Goal: Task Accomplishment & Management: Use online tool/utility

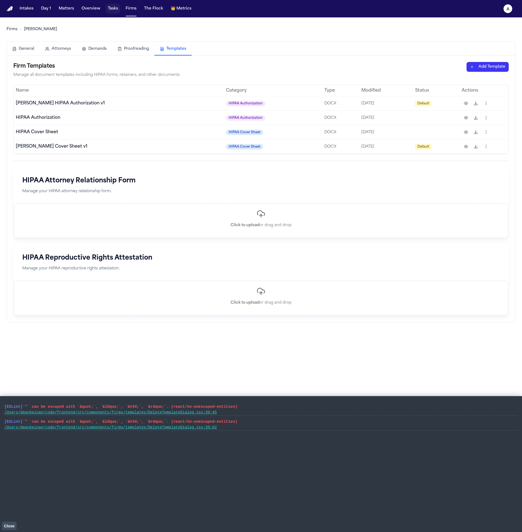
click at [113, 6] on button "Tasks" at bounding box center [113, 9] width 14 height 10
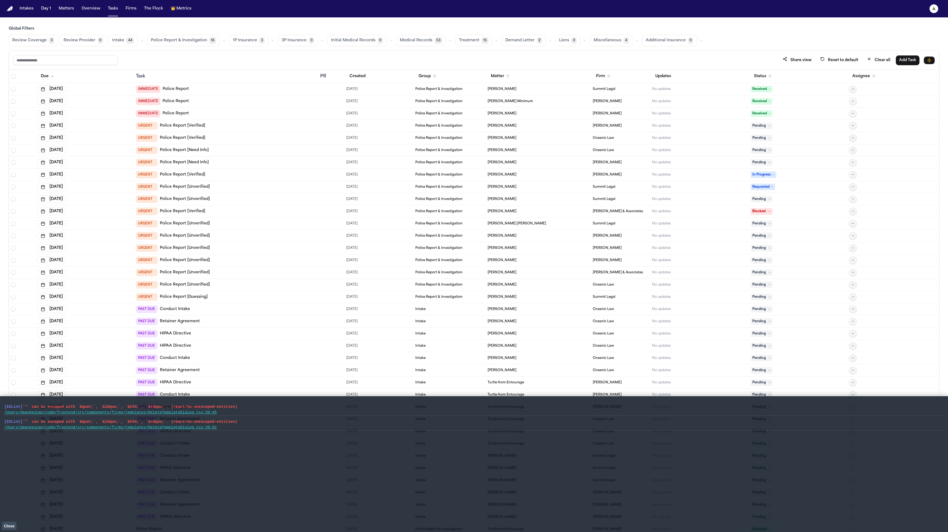
click at [107, 24] on main "Global Filters Review Coverage 3 Review Provider 0 Intake 44 Police Report & In…" at bounding box center [474, 274] width 948 height 515
click at [108, 17] on nav "Intakes Day 1 Matters Overview Tasks Firms The Flock 👑 Metrics a" at bounding box center [474, 8] width 948 height 17
click at [111, 13] on button "Tasks" at bounding box center [113, 9] width 14 height 10
click at [65, 9] on button "Matters" at bounding box center [67, 9] width 20 height 10
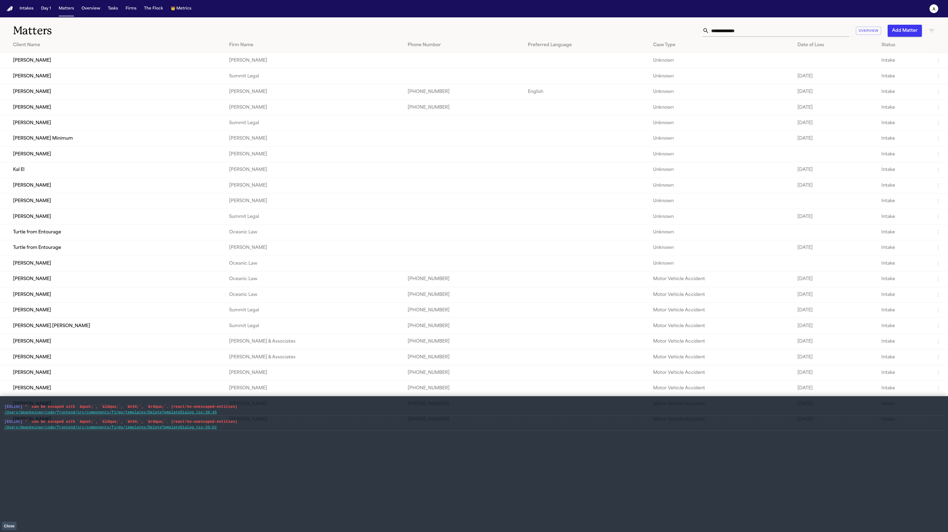
click at [87, 124] on td "[PERSON_NAME]" at bounding box center [112, 122] width 225 height 15
click at [83, 108] on td "[PERSON_NAME]" at bounding box center [112, 107] width 225 height 15
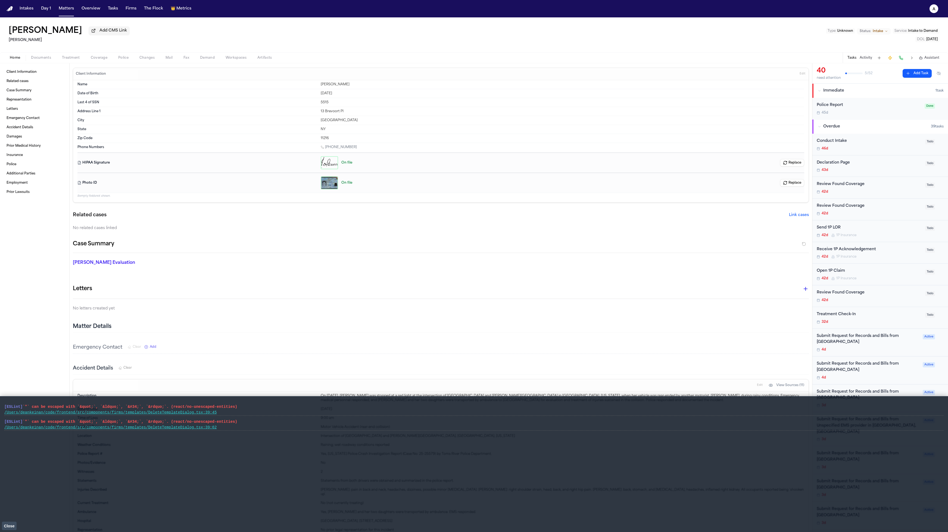
click at [74, 61] on span "button" at bounding box center [71, 61] width 24 height 1
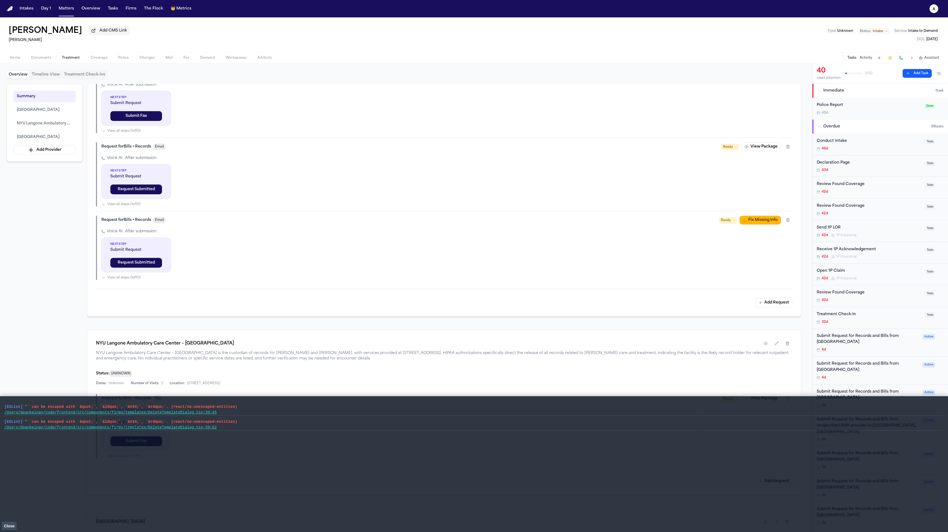
scroll to position [482, 0]
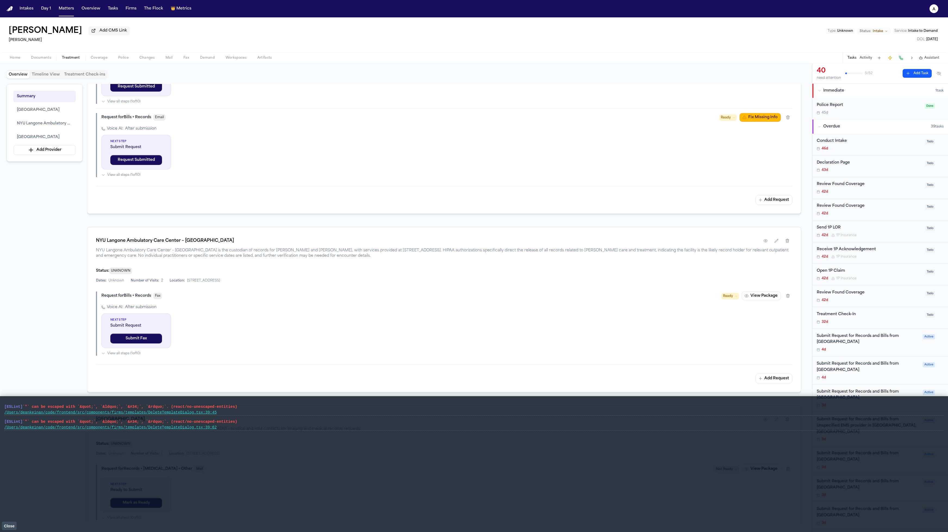
click at [522, 200] on button "Add Request" at bounding box center [774, 200] width 37 height 10
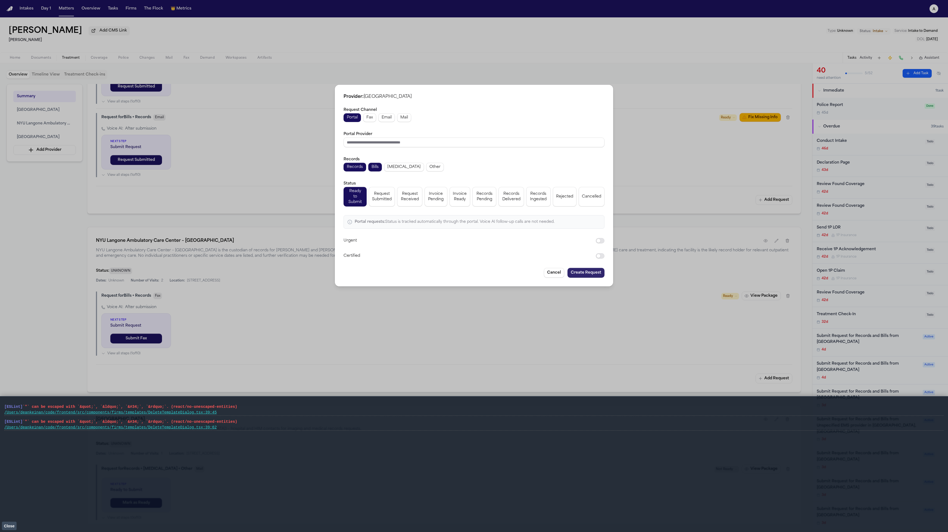
click at [522, 270] on button "Create Request" at bounding box center [585, 273] width 37 height 10
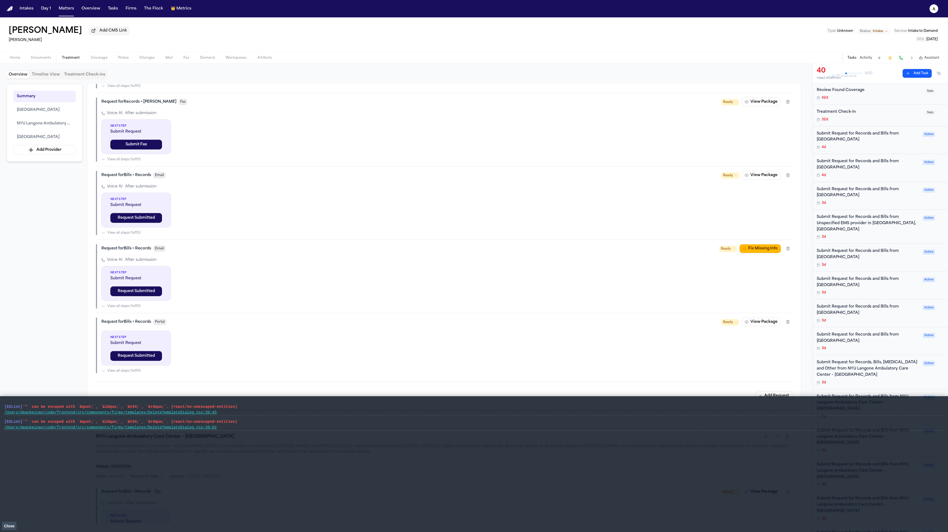
scroll to position [264, 0]
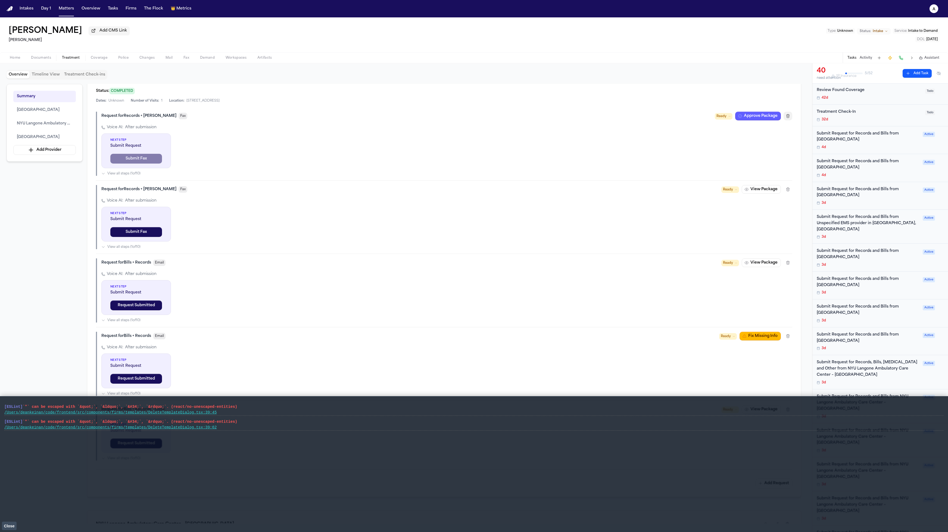
click at [522, 118] on button "button" at bounding box center [788, 116] width 9 height 9
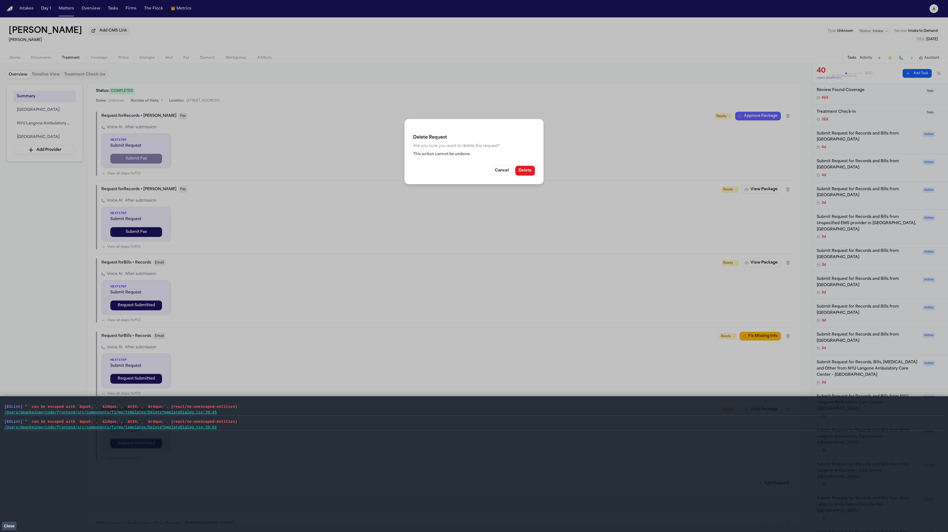
click at [522, 173] on button "Delete" at bounding box center [525, 171] width 20 height 10
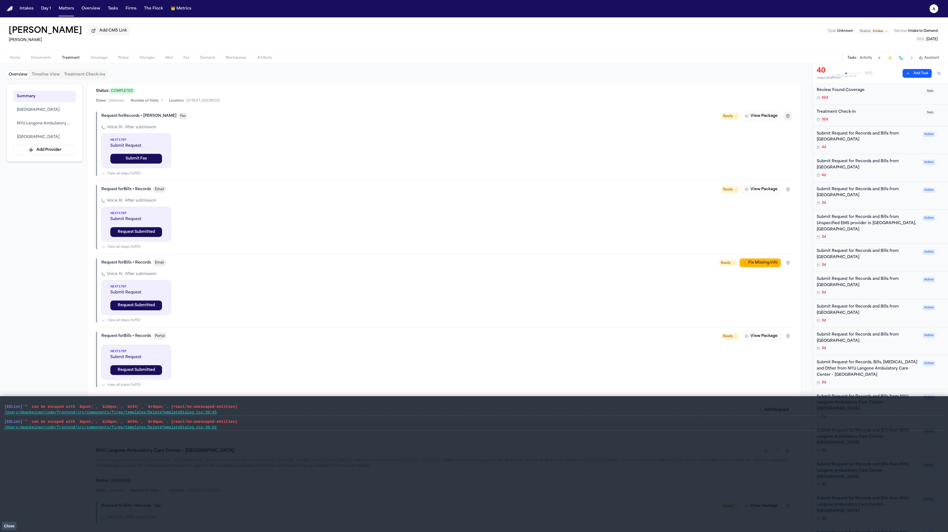
click at [522, 118] on icon "button" at bounding box center [788, 116] width 4 height 4
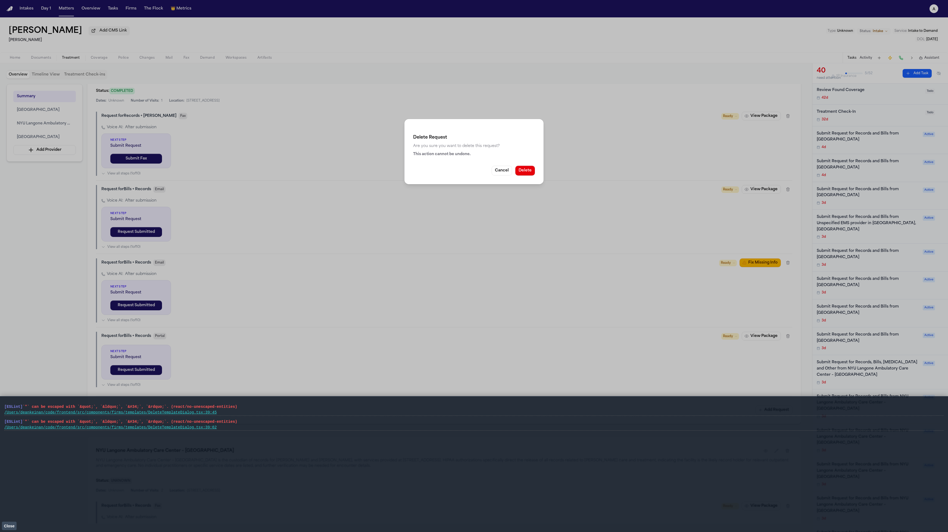
click at [522, 167] on button "Delete" at bounding box center [525, 171] width 20 height 10
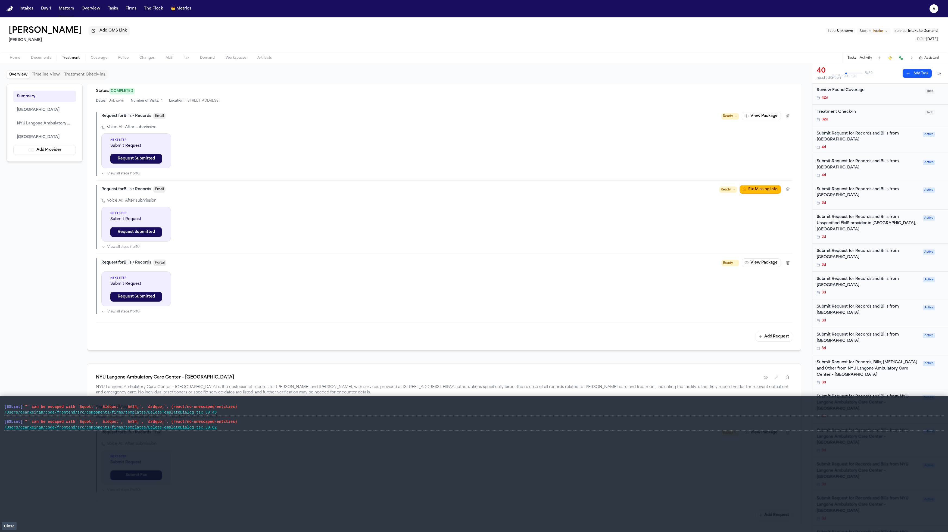
click at [522, 168] on div "Voice AI: After submission Next Step Submit Request Request Submitted View all …" at bounding box center [446, 150] width 691 height 51
click at [522, 146] on div "Voice AI: After submission Next Step Submit Request Request Submitted View all …" at bounding box center [446, 150] width 691 height 51
click at [522, 117] on icon "button" at bounding box center [788, 116] width 4 height 4
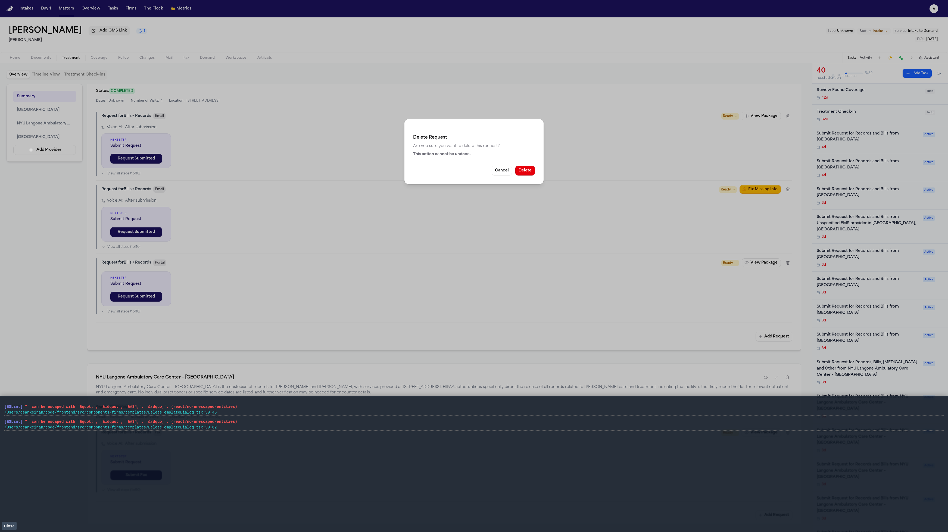
click at [522, 167] on button "Delete" at bounding box center [525, 171] width 20 height 10
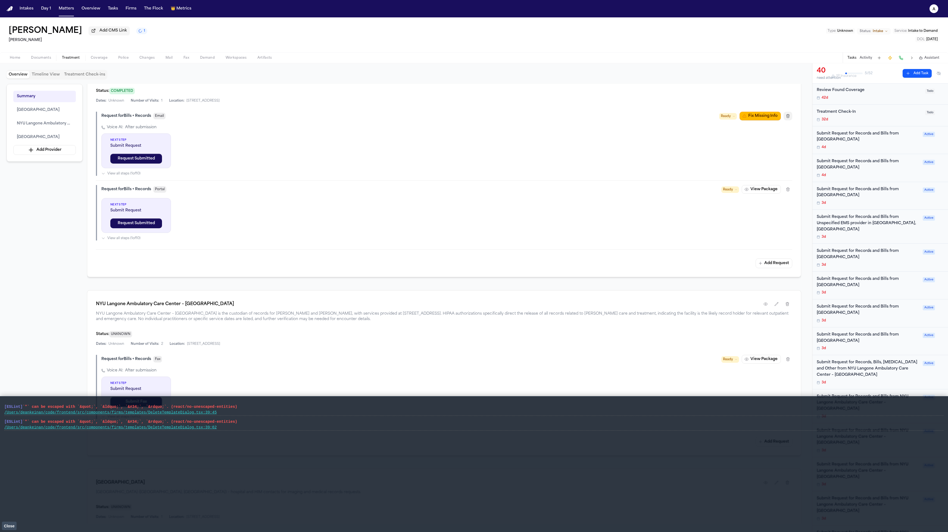
click at [522, 115] on button "button" at bounding box center [788, 116] width 9 height 9
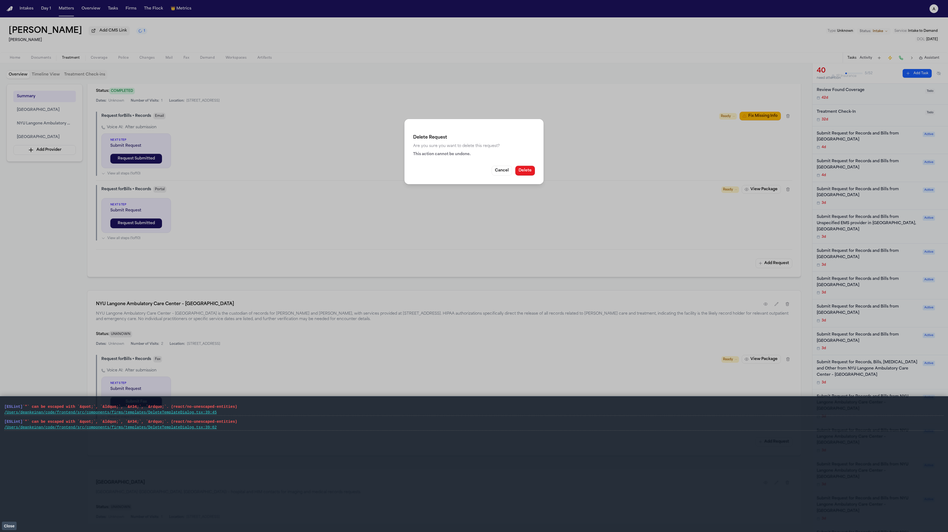
click at [522, 171] on button "Delete" at bounding box center [525, 171] width 20 height 10
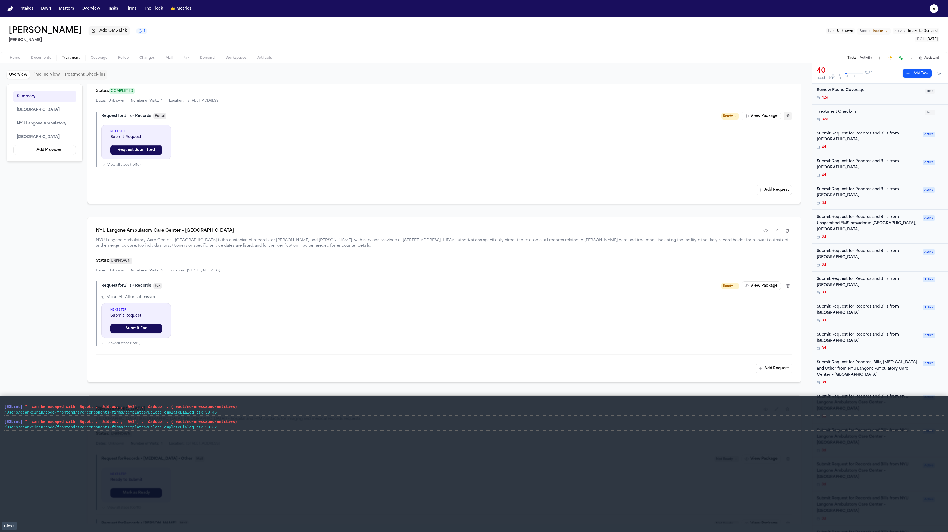
click at [522, 116] on icon "button" at bounding box center [788, 116] width 4 height 4
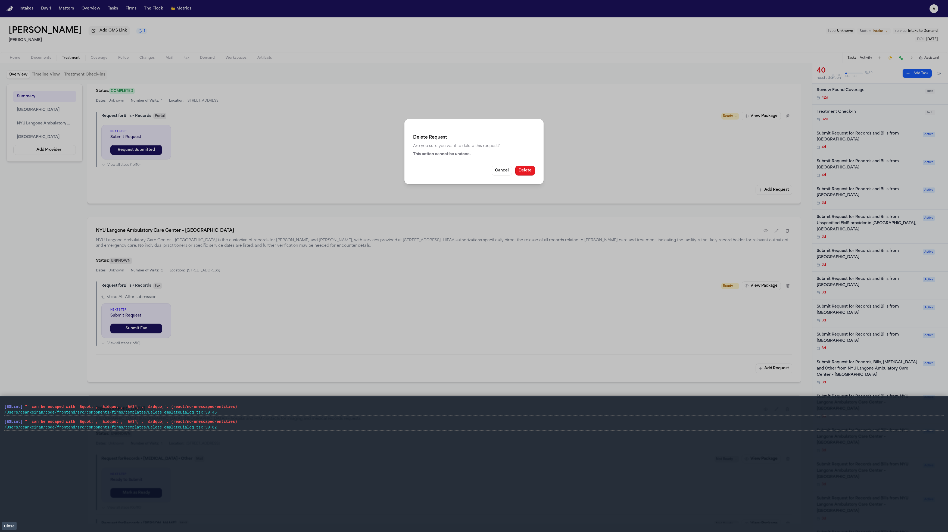
click at [522, 171] on button "Delete" at bounding box center [525, 171] width 20 height 10
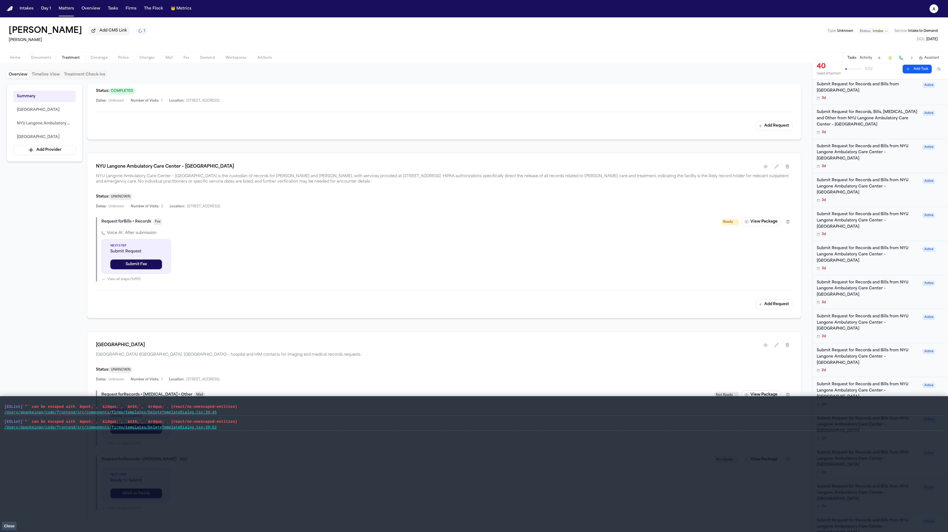
scroll to position [329, 0]
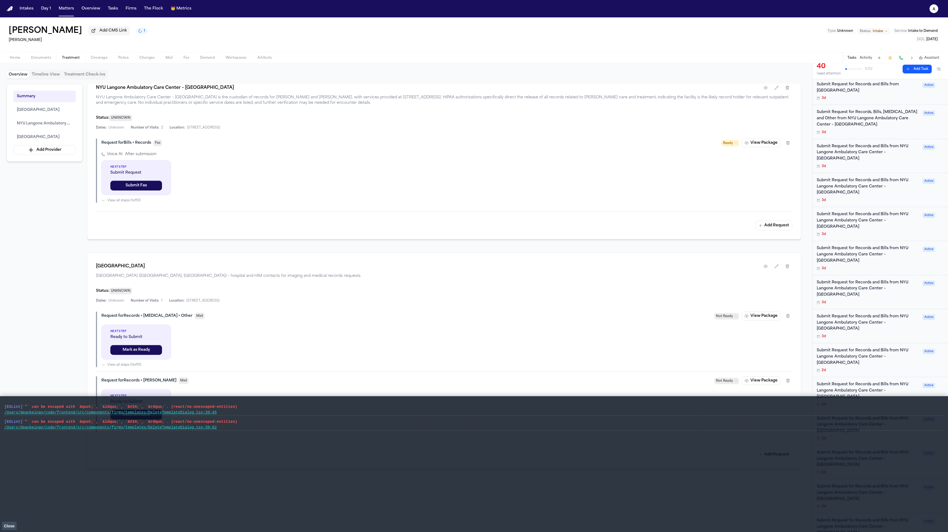
click at [3, 519] on main "[ESLint] `"` can be escaped with `&quot;`, `&ldquo;`, `&#34;`, `&rdquo;`. (reac…" at bounding box center [474, 464] width 948 height 136
click at [4, 522] on button "Close" at bounding box center [9, 526] width 15 height 8
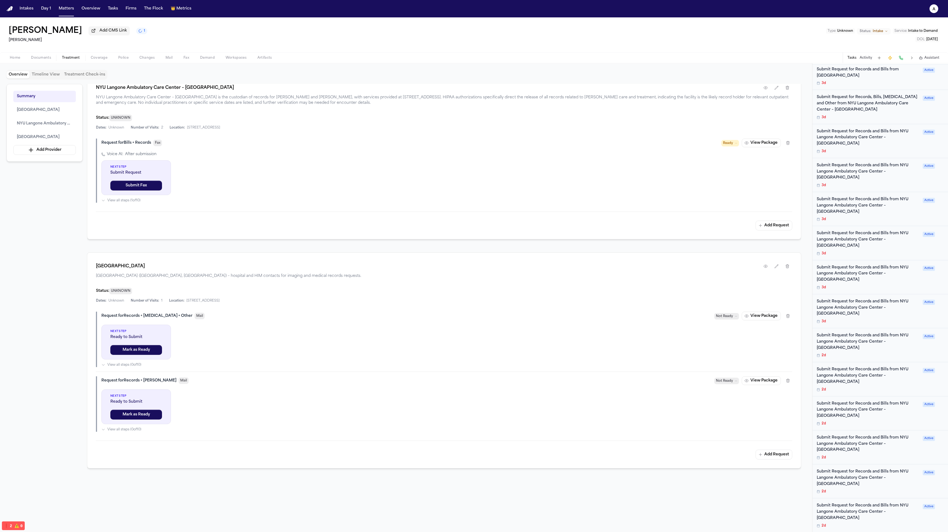
scroll to position [630, 0]
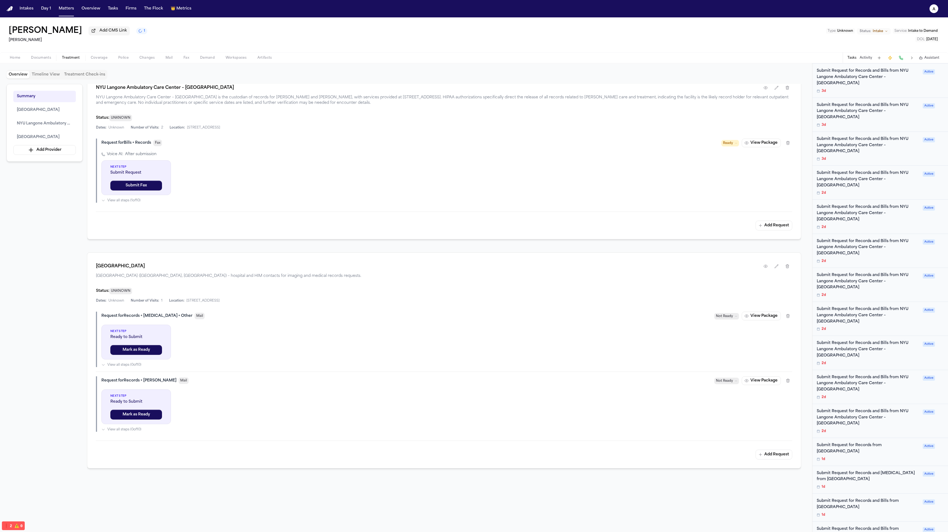
click at [522, 429] on div "2d" at bounding box center [868, 431] width 103 height 4
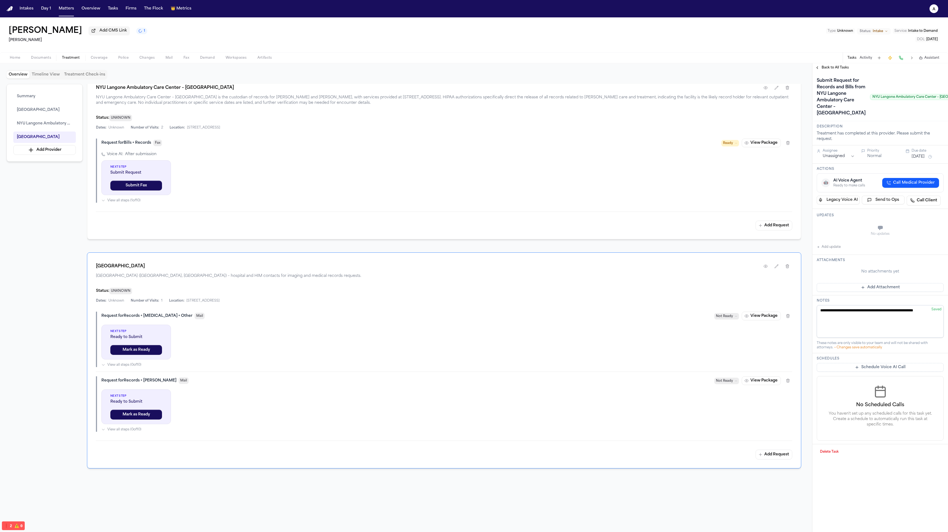
click at [522, 68] on span "Back to All Tasks" at bounding box center [835, 67] width 27 height 4
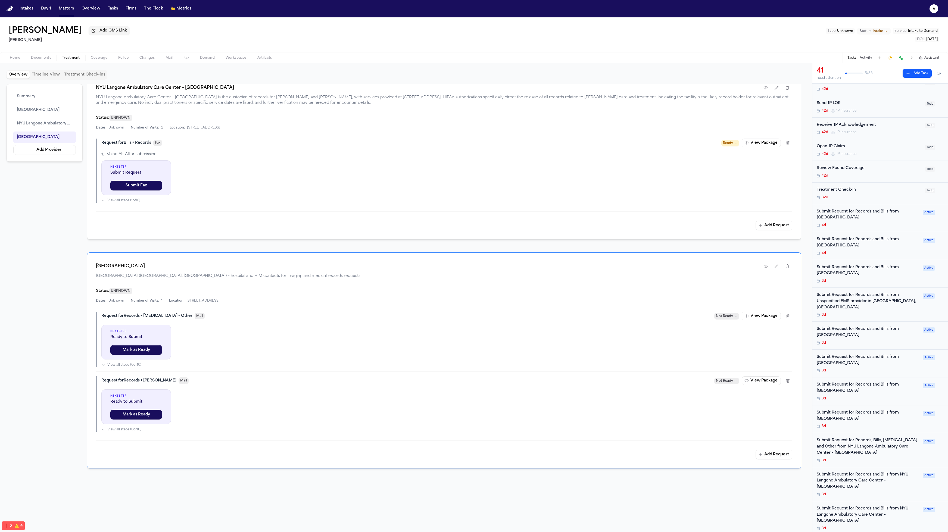
scroll to position [163, 0]
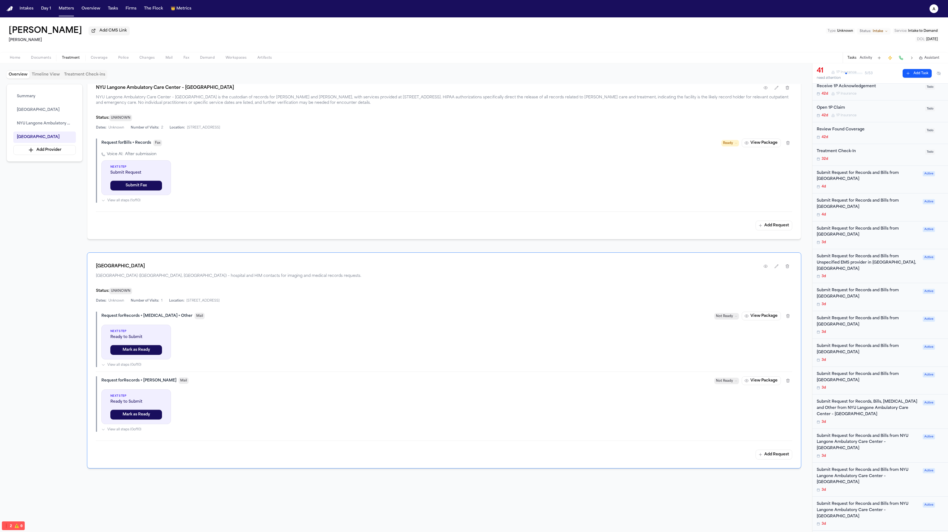
click at [522, 257] on span "Active" at bounding box center [929, 257] width 12 height 5
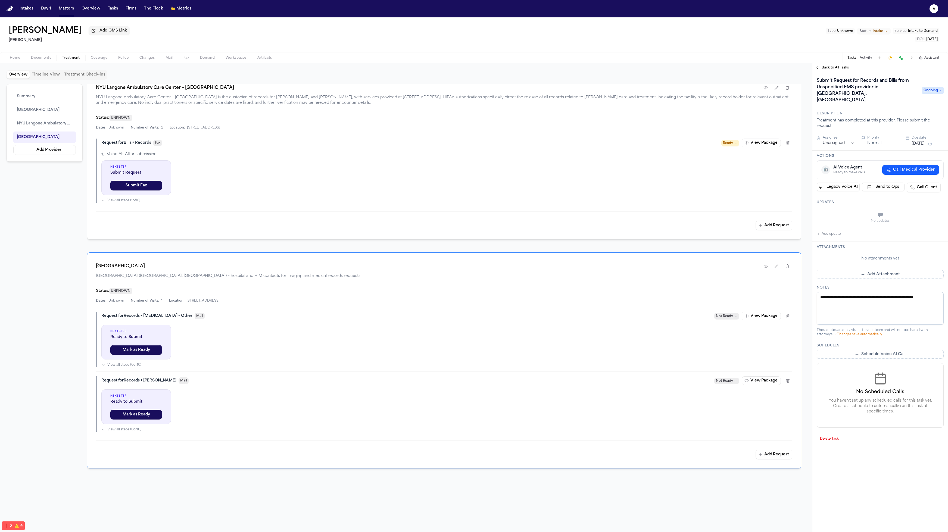
click at [522, 87] on span "Ongoing" at bounding box center [933, 90] width 22 height 7
click at [522, 407] on div "Overview Timeline View Treatment Check-ins Summary Community Medical Center NYU…" at bounding box center [474, 297] width 948 height 469
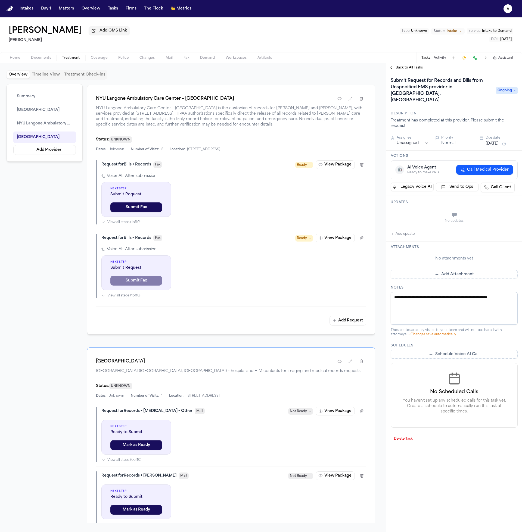
scroll to position [340, 0]
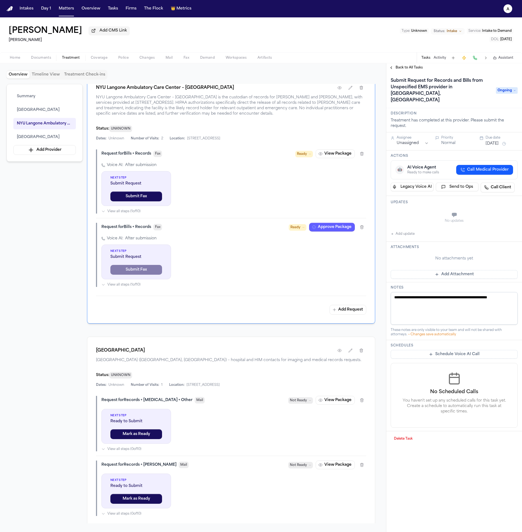
click at [286, 201] on div "Voice AI: After submission Next Step Submit Request Submit Fax View all steps (…" at bounding box center [233, 188] width 265 height 51
click at [130, 9] on button "Firms" at bounding box center [130, 9] width 15 height 10
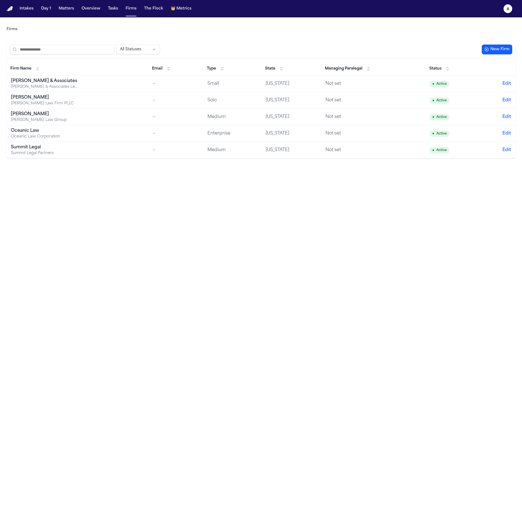
click at [499, 51] on button "New Firm" at bounding box center [497, 50] width 30 height 10
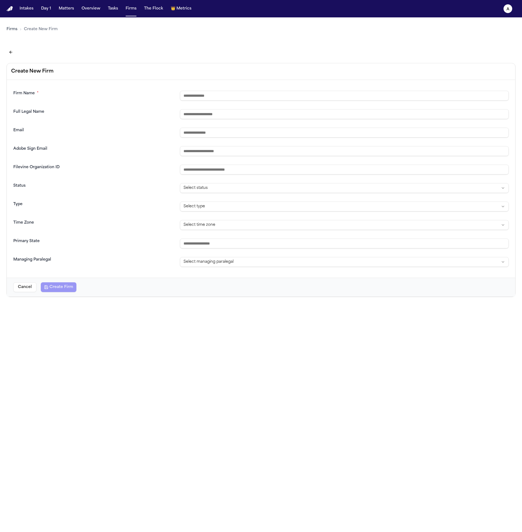
click at [20, 291] on button "Cancel" at bounding box center [24, 287] width 23 height 10
click at [35, 285] on button "Cancel" at bounding box center [24, 287] width 23 height 10
click at [11, 54] on button "Back to firms list" at bounding box center [11, 52] width 9 height 9
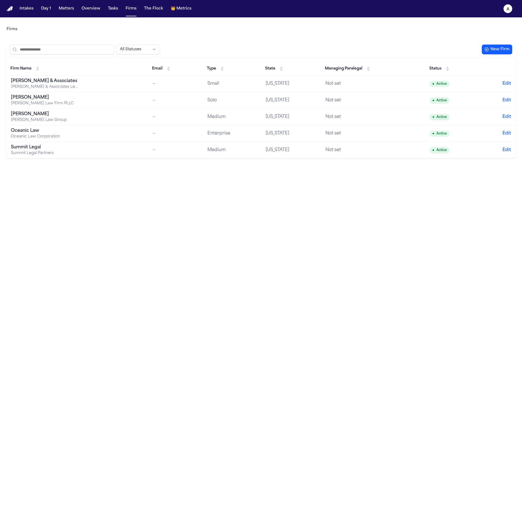
click at [75, 109] on td "Kurtz Riley Kurtz Riley Law Group" at bounding box center [78, 117] width 142 height 17
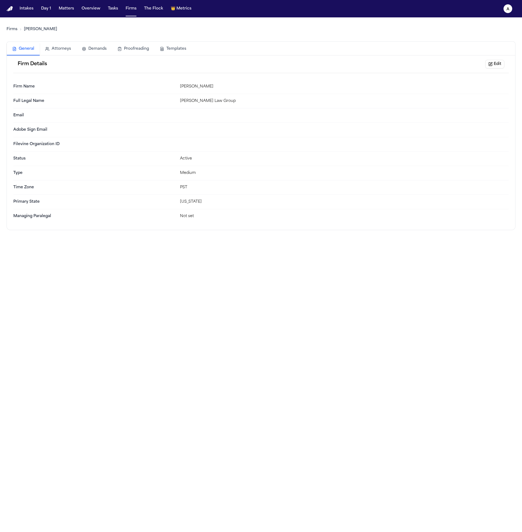
click at [165, 58] on div "Firm Details Edit" at bounding box center [260, 64] width 495 height 18
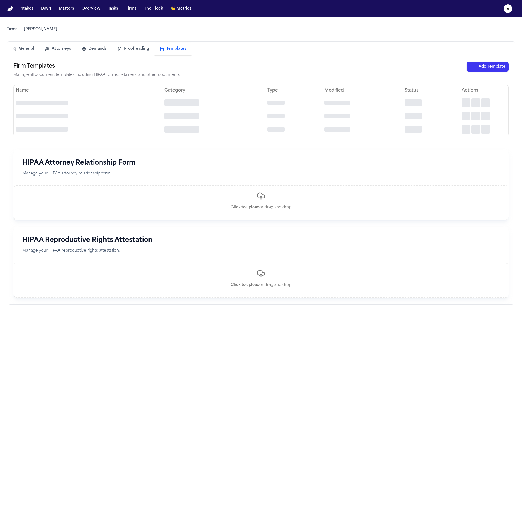
click at [166, 54] on button "Templates" at bounding box center [172, 49] width 37 height 13
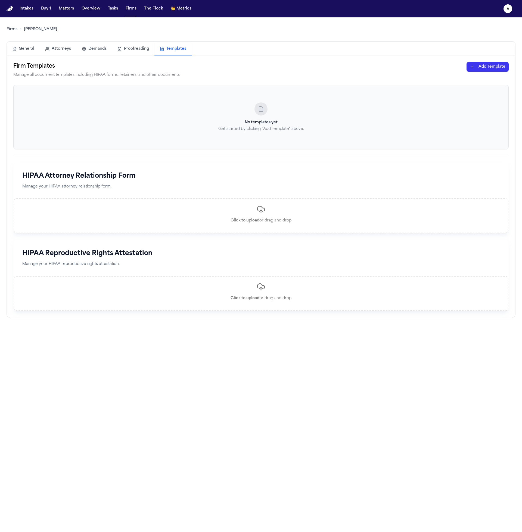
click at [301, 124] on h3 "No templates yet" at bounding box center [261, 122] width 495 height 5
click at [455, 70] on div "Firm Templates Manage all document templates including HIPAA forms, retainers, …" at bounding box center [260, 70] width 495 height 16
click at [488, 68] on html "Intakes Day 1 Matters Overview Tasks Firms The Flock 👑 Metrics a Firms Kurtz Ri…" at bounding box center [261, 266] width 522 height 532
click at [473, 83] on div "HIPAA Authorization" at bounding box center [478, 87] width 58 height 9
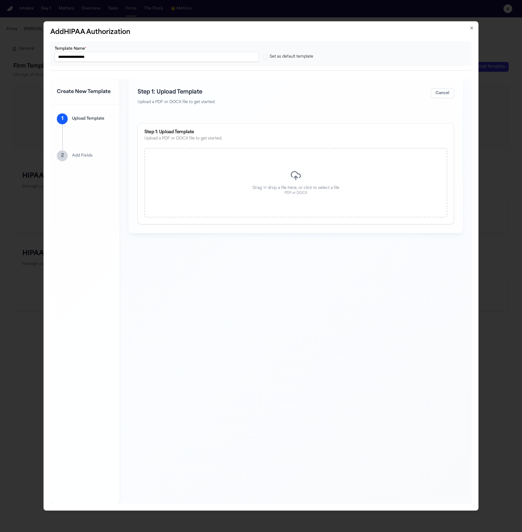
click at [325, 171] on div "Drag 'n' drop a file here, or click to select a file PDF or DOCX" at bounding box center [295, 183] width 303 height 70
click at [425, 95] on button "Cancel" at bounding box center [421, 93] width 23 height 10
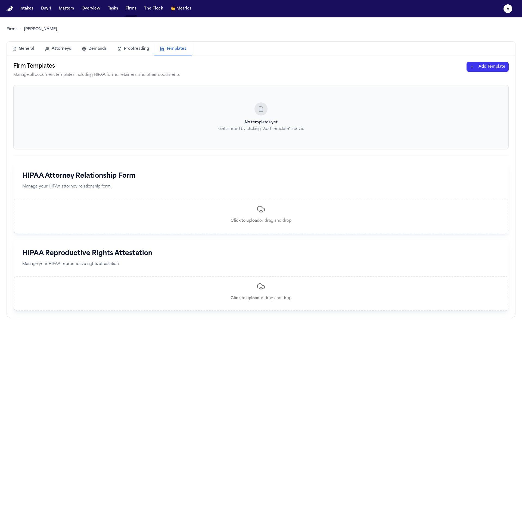
click at [485, 58] on div "Firm Templates Manage all document templates including HIPAA forms, retainers, …" at bounding box center [261, 186] width 508 height 262
click at [483, 68] on html "Intakes Day 1 Matters Overview Tasks Firms The Flock 👑 Metrics a Firms Kurtz Ri…" at bounding box center [261, 266] width 522 height 532
click at [474, 79] on div "HIPAA Cover Sheet" at bounding box center [478, 78] width 58 height 9
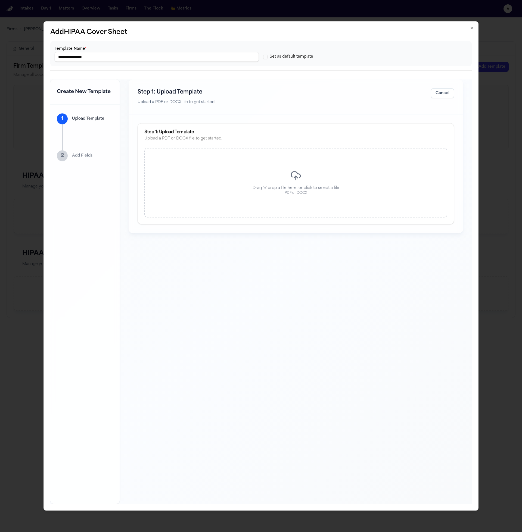
click at [333, 165] on div "Drag 'n' drop a file here, or click to select a file PDF or DOCX" at bounding box center [295, 183] width 303 height 70
click at [204, 174] on div "Template Fields Configure field mappings" at bounding box center [200, 250] width 128 height 258
click at [301, 237] on div "Template Fields Configure field mappings D ANG L AW G ROUP , PLLC A TTORNEYS AN…" at bounding box center [296, 229] width 320 height 217
click at [174, 231] on div "Template Fields Configure field mappings" at bounding box center [216, 229] width 160 height 217
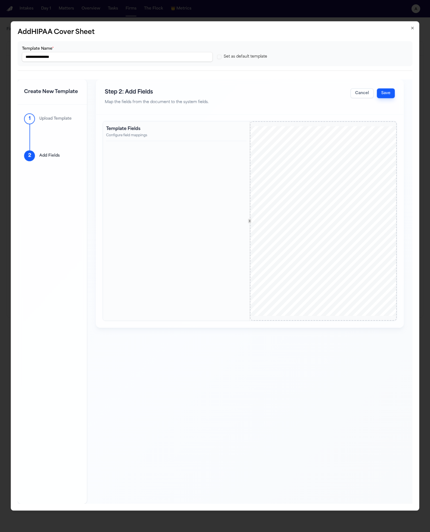
click at [364, 96] on button "Cancel" at bounding box center [361, 93] width 23 height 10
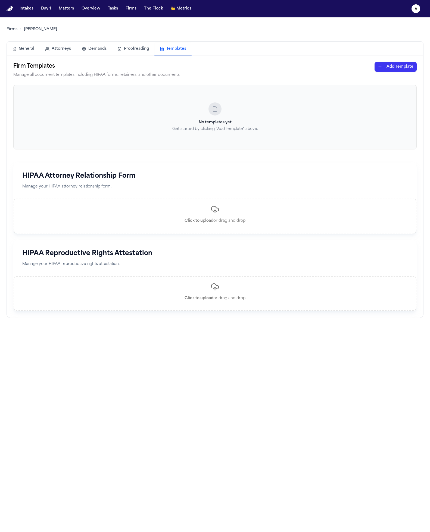
click at [374, 64] on div "Firm Templates Manage all document templates including HIPAA forms, retainers, …" at bounding box center [214, 70] width 403 height 16
click at [379, 65] on html "Intakes Day 1 Matters Overview Tasks Firms The Flock 👑 Metrics a Firms Kurtz Ri…" at bounding box center [215, 266] width 430 height 532
click at [386, 75] on div "HIPAA Cover Sheet" at bounding box center [386, 78] width 58 height 9
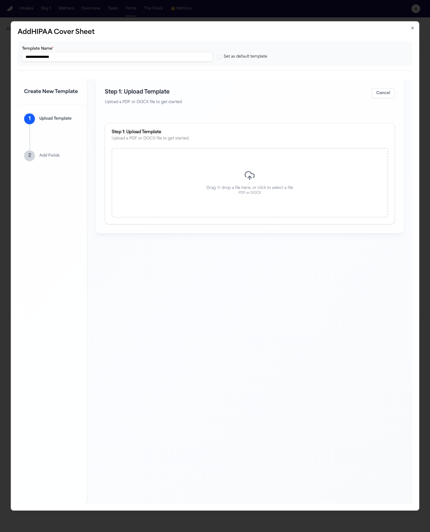
click at [278, 176] on div "Drag 'n' drop a file here, or click to select a file PDF or DOCX" at bounding box center [250, 183] width 276 height 70
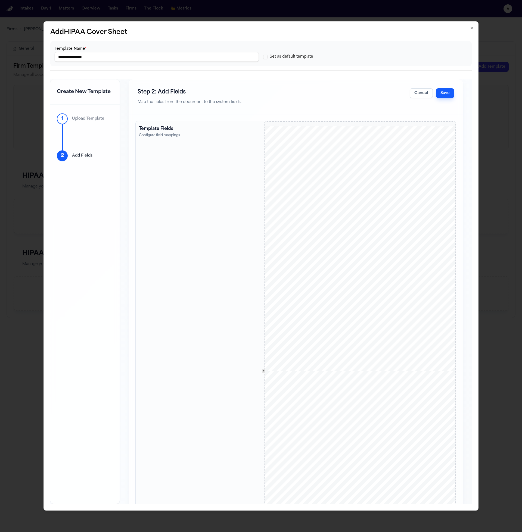
click at [419, 91] on button "Cancel" at bounding box center [421, 93] width 23 height 10
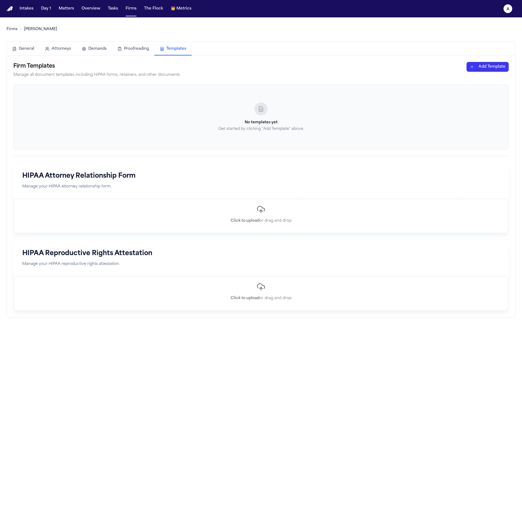
click at [488, 62] on html "Intakes Day 1 Matters Overview Tasks Firms The Flock 👑 Metrics a Firms Kurtz Ri…" at bounding box center [261, 266] width 522 height 532
click at [478, 88] on div "HIPAA Authorization" at bounding box center [478, 87] width 58 height 9
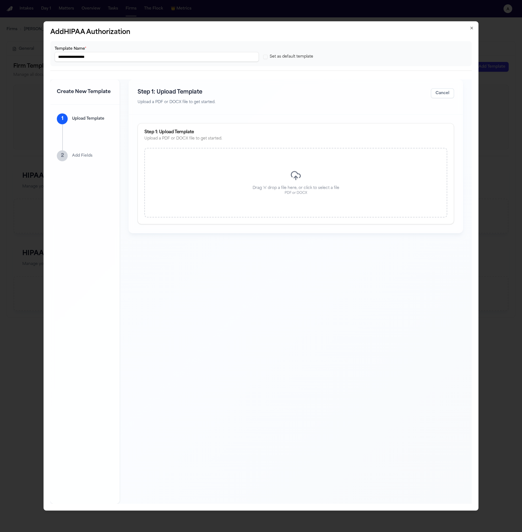
click at [268, 184] on div "Drag 'n' drop a file here, or click to select a file PDF or DOCX" at bounding box center [295, 183] width 303 height 70
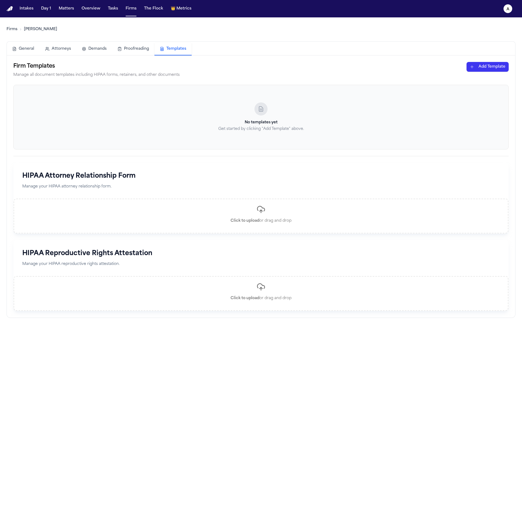
click at [72, 8] on button "Matters" at bounding box center [67, 9] width 20 height 10
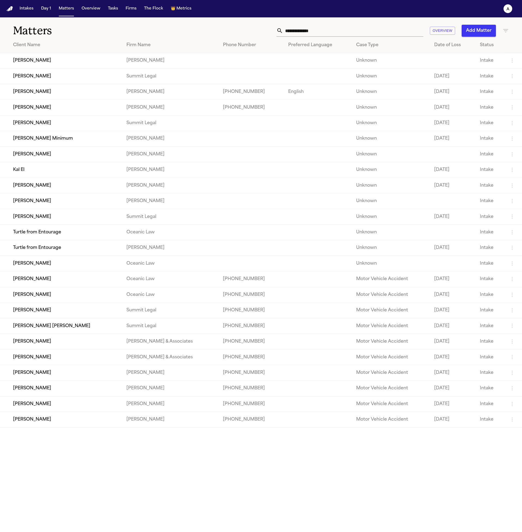
click at [36, 113] on td "Lisa Rada" at bounding box center [61, 107] width 122 height 15
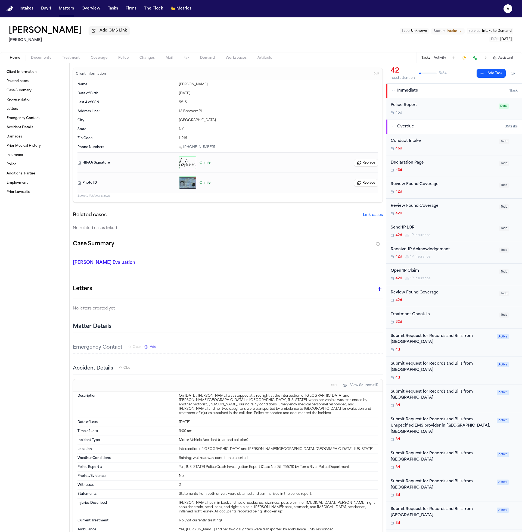
click at [57, 54] on div "Home Documents Treatment Coverage Police Changes Mail Fax Demand Workspaces Art…" at bounding box center [261, 57] width 522 height 11
click at [71, 58] on span "Treatment" at bounding box center [71, 58] width 18 height 4
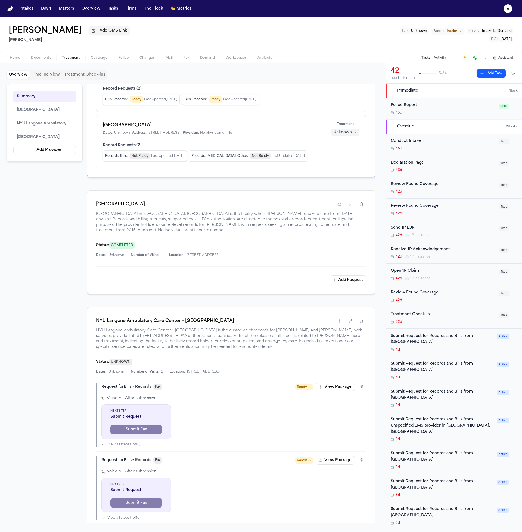
scroll to position [239, 0]
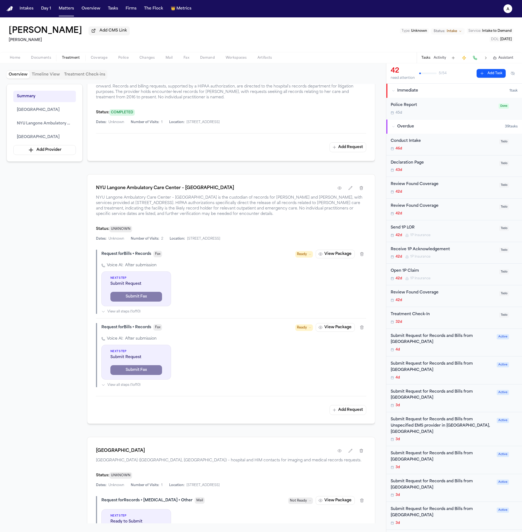
click at [340, 417] on div "NYU Langone Ambulatory Care Center – Cobble Hill NYU Langone Ambulatory Care Ce…" at bounding box center [231, 299] width 288 height 250
click at [342, 415] on button "Add Request" at bounding box center [347, 410] width 37 height 10
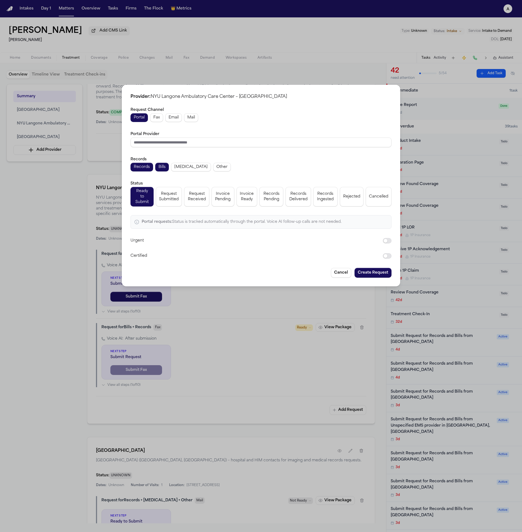
click at [176, 120] on span "Email" at bounding box center [173, 117] width 10 height 5
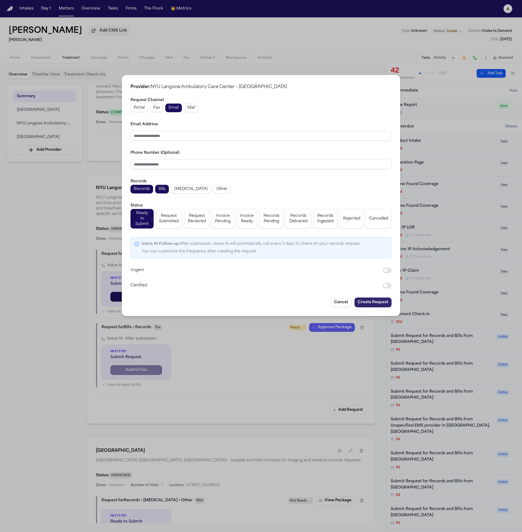
click at [377, 300] on button "Create Request" at bounding box center [372, 303] width 37 height 10
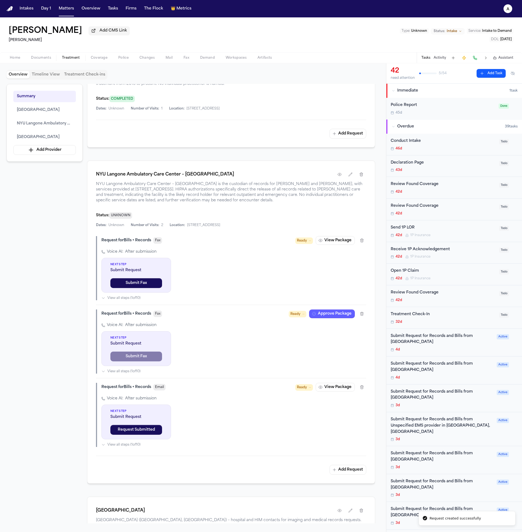
scroll to position [331, 0]
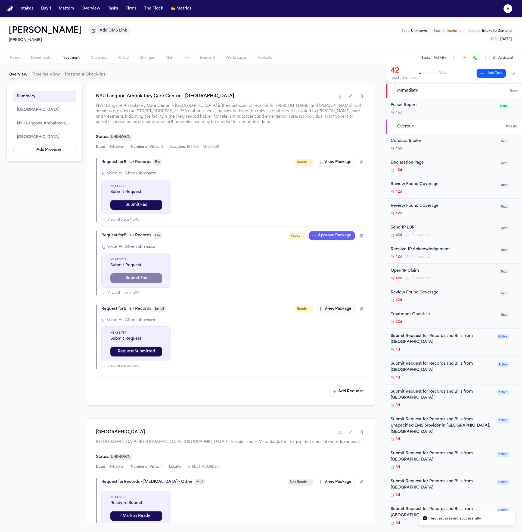
click at [342, 313] on button "View Package" at bounding box center [335, 309] width 39 height 9
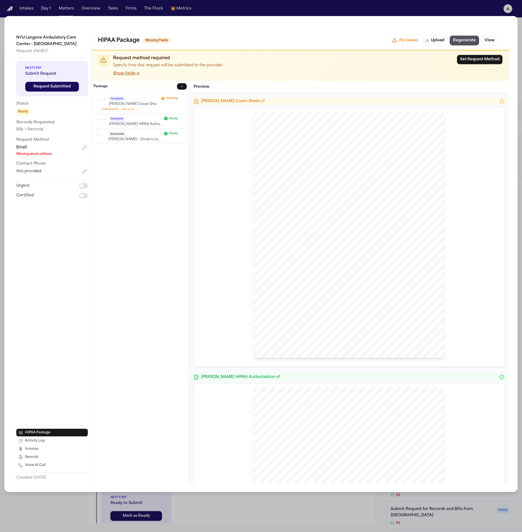
click at [130, 73] on button "Show fields ▼" at bounding box center [126, 73] width 27 height 5
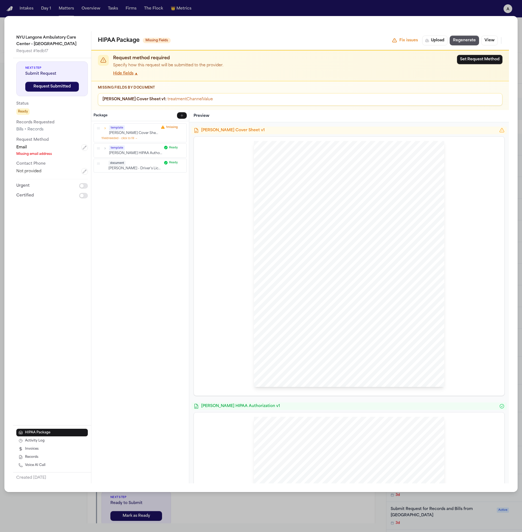
click at [131, 74] on button "Hide fields ▲" at bounding box center [125, 73] width 25 height 5
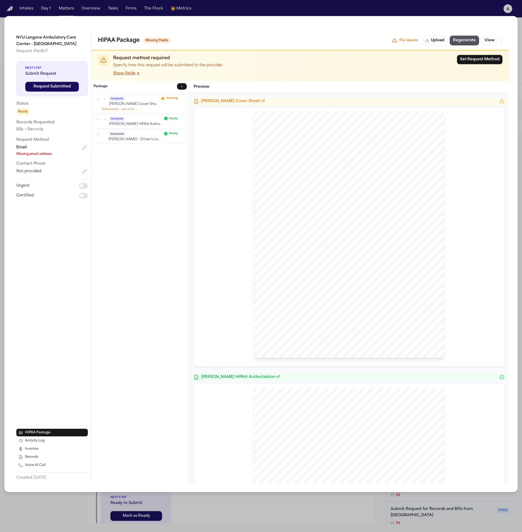
click at [131, 74] on button "Show fields ▼" at bounding box center [126, 73] width 27 height 5
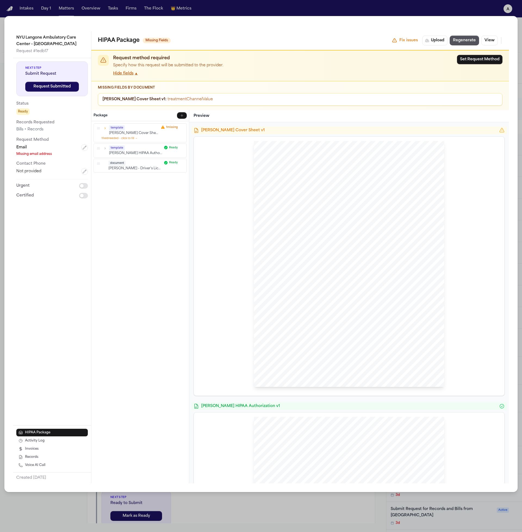
click at [131, 74] on button "Hide fields ▲" at bounding box center [125, 73] width 25 height 5
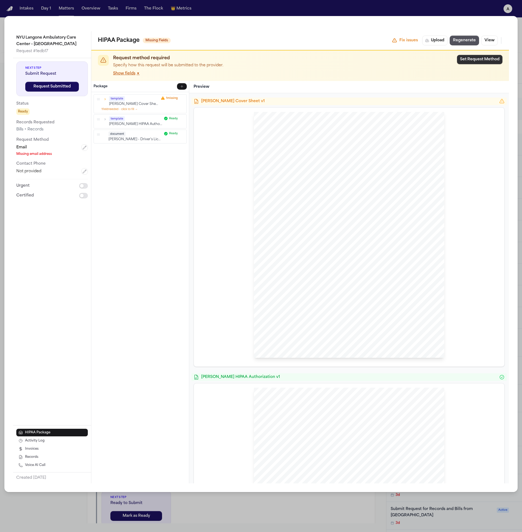
click at [479, 60] on button "Set Request Method" at bounding box center [479, 59] width 45 height 9
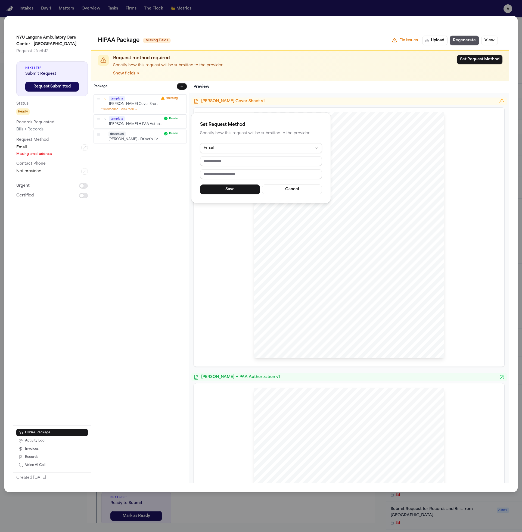
click at [282, 151] on html "Intakes Day 1 Matters Overview Tasks Firms The Flock 👑 Metrics a Lisa Rada Add …" at bounding box center [261, 266] width 522 height 532
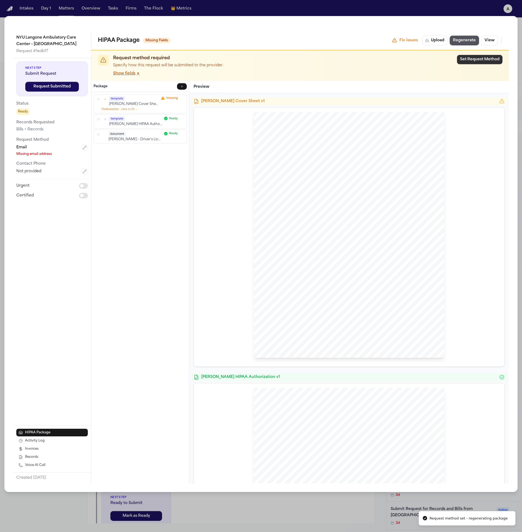
click at [480, 63] on button "Set Request Method" at bounding box center [479, 59] width 45 height 9
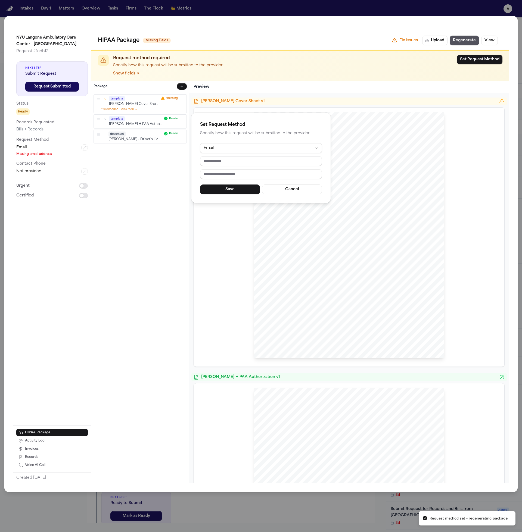
click at [296, 139] on div "Set Request Method Specify how this request will be submitted to the provider. …" at bounding box center [260, 158] width 139 height 90
click at [370, 129] on div "Set Request Method Specify how this request will be submitted to the provider. …" at bounding box center [261, 266] width 522 height 532
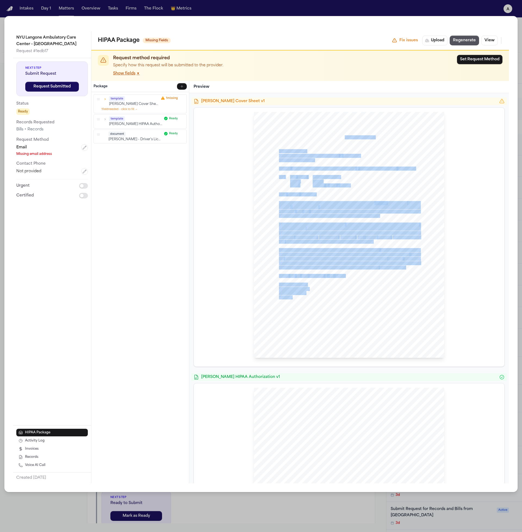
drag, startPoint x: 331, startPoint y: 255, endPoint x: 291, endPoint y: 109, distance: 151.6
click at [291, 109] on div "Hecht Sent Via EMAIL: NYU Langone Ambulatory Care Center – Cobble Hill 70 Atlan…" at bounding box center [349, 237] width 310 height 259
click at [298, 180] on div at bounding box center [349, 235] width 190 height 246
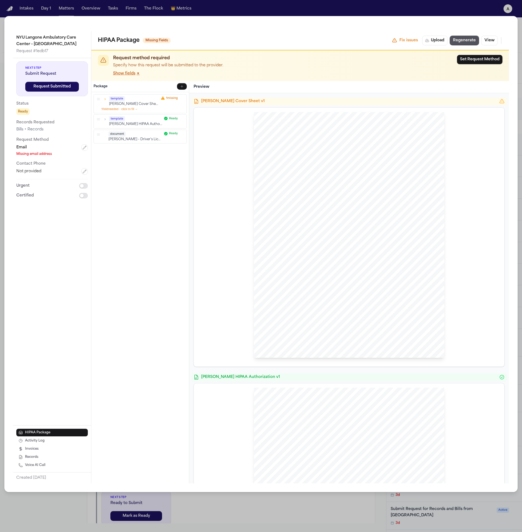
click at [288, 162] on div "Hecht Sent Via EMAIL: NYU Langone Ambulatory Care Center – Cobble Hill 70 Atlan…" at bounding box center [349, 235] width 190 height 246
drag, startPoint x: 281, startPoint y: 147, endPoint x: 323, endPoint y: 291, distance: 150.1
click at [335, 295] on div "Hecht Sent Via EMAIL: NYU Langone Ambulatory Care Center – Cobble Hill 70 Atlan…" at bounding box center [349, 235] width 190 height 246
drag, startPoint x: 320, startPoint y: 290, endPoint x: 315, endPoint y: 292, distance: 5.6
click at [320, 290] on div "Hecht Sent Via EMAIL: NYU Langone Ambulatory Care Center – Cobble Hill 70 Atlan…" at bounding box center [349, 235] width 190 height 246
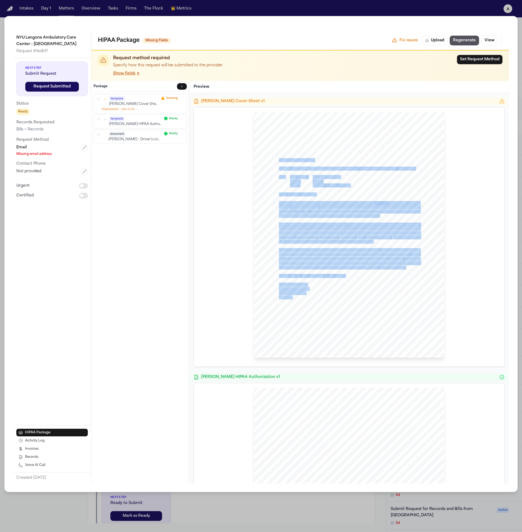
drag, startPoint x: 313, startPoint y: 293, endPoint x: 281, endPoint y: 160, distance: 137.0
click at [277, 158] on div "Hecht Sent Via EMAIL: NYU Langone Ambulatory Care Center – Cobble Hill 70 Atlan…" at bounding box center [349, 235] width 190 height 246
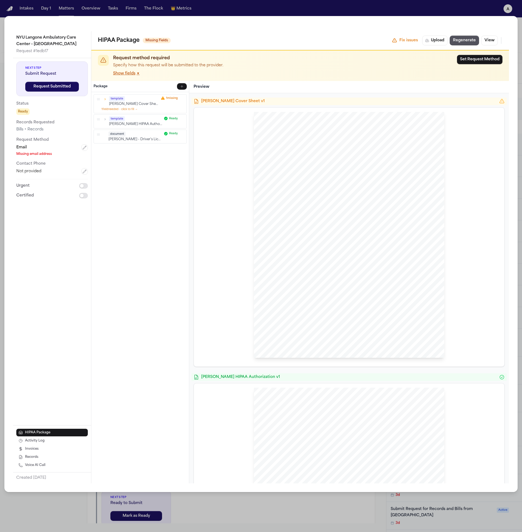
click at [279, 151] on span "Sent Via EMAIL:" at bounding box center [292, 152] width 27 height 4
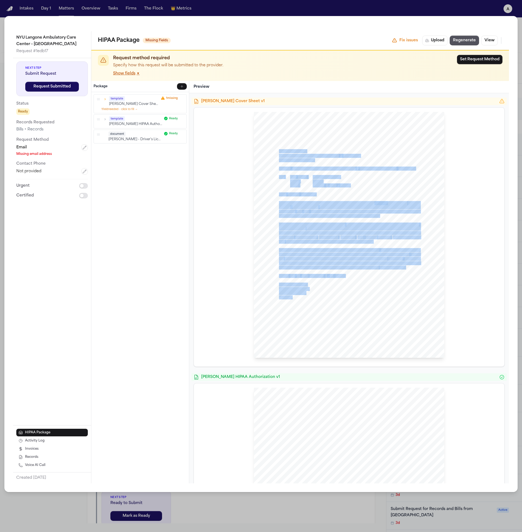
drag, startPoint x: 277, startPoint y: 151, endPoint x: 308, endPoint y: 296, distance: 149.0
click at [308, 296] on div "Hecht Sent Via EMAIL: NYU Langone Ambulatory Care Center – Cobble Hill 70 Atlan…" at bounding box center [349, 235] width 190 height 246
drag, startPoint x: 308, startPoint y: 297, endPoint x: 278, endPoint y: 158, distance: 142.9
click at [277, 157] on div "Hecht Sent Via EMAIL: NYU Langone Ambulatory Care Center – Cobble Hill 70 Atlan…" at bounding box center [349, 235] width 190 height 246
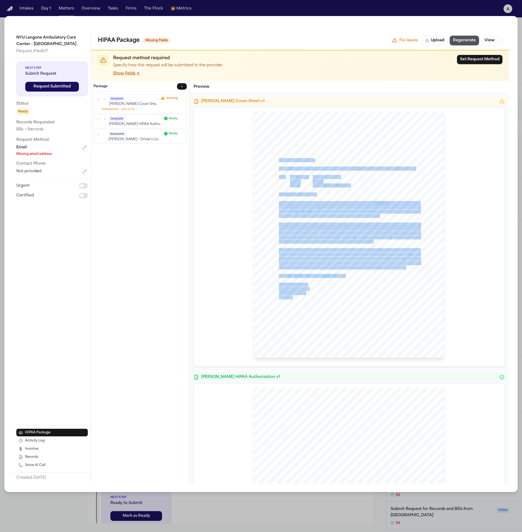
click at [324, 208] on span "Health Information Technology for Economic and Clinical Health" at bounding box center [369, 208] width 101 height 4
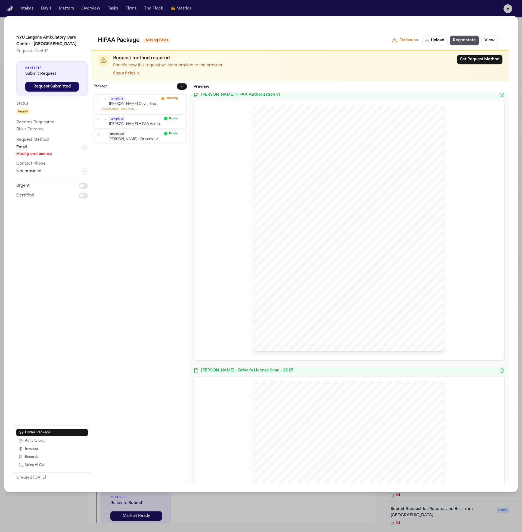
drag, startPoint x: 399, startPoint y: 312, endPoint x: 401, endPoint y: 315, distance: 3.3
click at [399, 312] on div "HIPAA Privacy Authorization For Disclosure of Protected Health Information Rele…" at bounding box center [349, 228] width 190 height 246
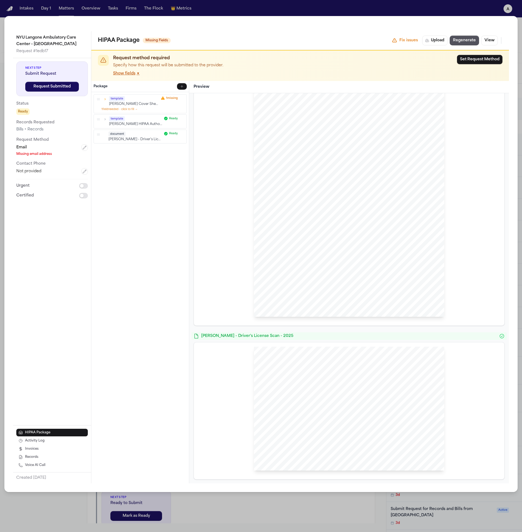
click at [349, 387] on div at bounding box center [349, 409] width 190 height 124
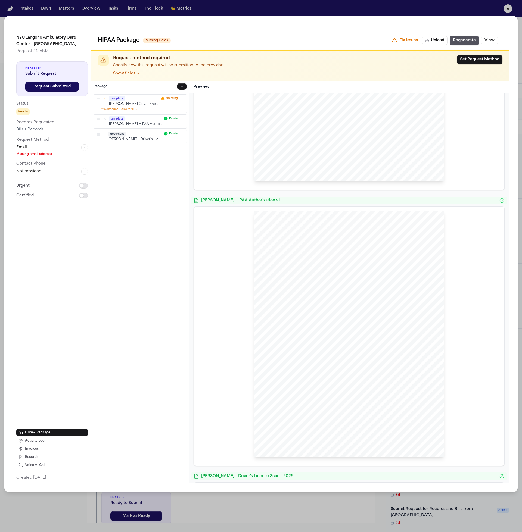
click at [364, 363] on span "I understand that I have the right to revoke this authorization at any time. I …" at bounding box center [350, 361] width 148 height 3
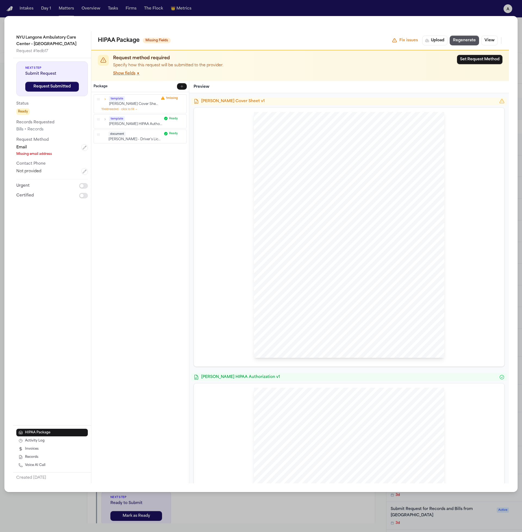
click at [105, 98] on icon "button" at bounding box center [105, 99] width 4 height 4
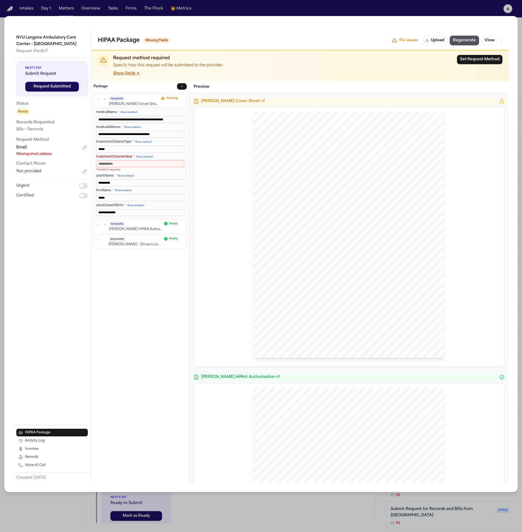
click at [137, 165] on input "treatmentChannelValue * (from matter)" at bounding box center [140, 164] width 88 height 7
click at [105, 99] on icon "button" at bounding box center [105, 99] width 4 height 4
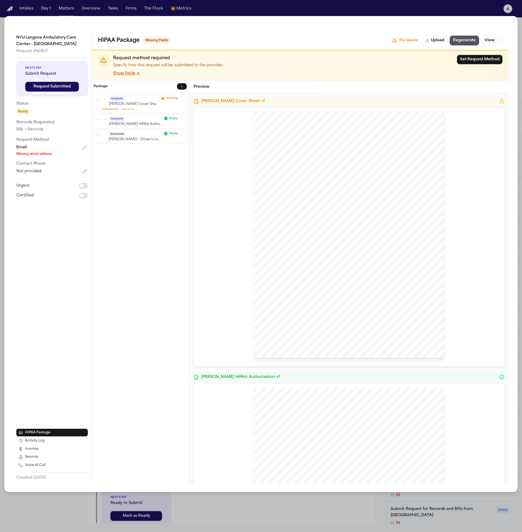
click at [105, 99] on icon "button" at bounding box center [105, 99] width 4 height 4
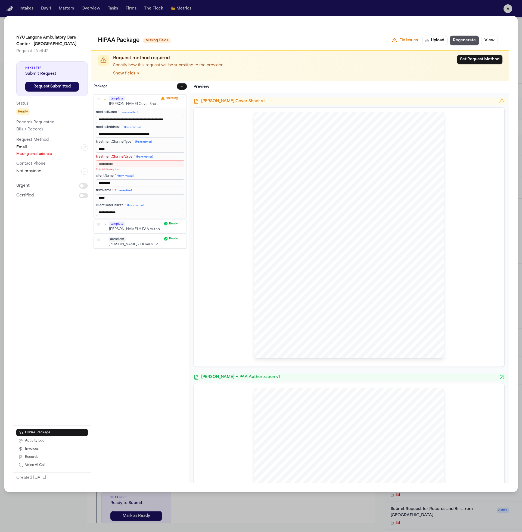
click at [137, 158] on span "(from matter)" at bounding box center [144, 157] width 17 height 2
click at [137, 161] on input "treatmentChannelValue * (from matter)" at bounding box center [140, 164] width 88 height 7
click at [137, 164] on input "treatmentChannelValue * (from matter)" at bounding box center [140, 164] width 88 height 7
click at [241, 169] on div "Hecht Sent Via EMAIL: NYU Langone Ambulatory Care Center – Cobble Hill 70 Atlan…" at bounding box center [349, 237] width 302 height 250
click at [105, 97] on button "button" at bounding box center [104, 99] width 5 height 5
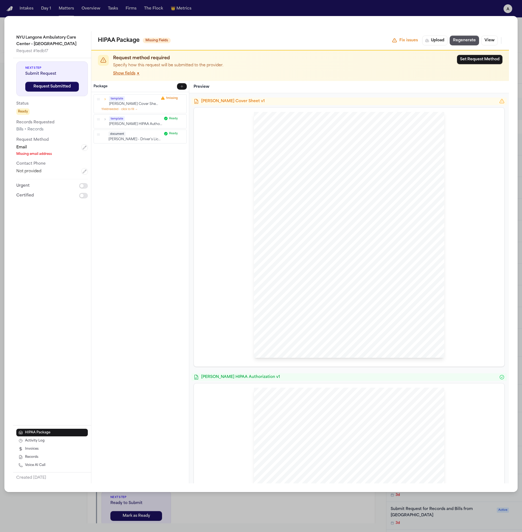
click at [106, 99] on icon "button" at bounding box center [105, 99] width 4 height 4
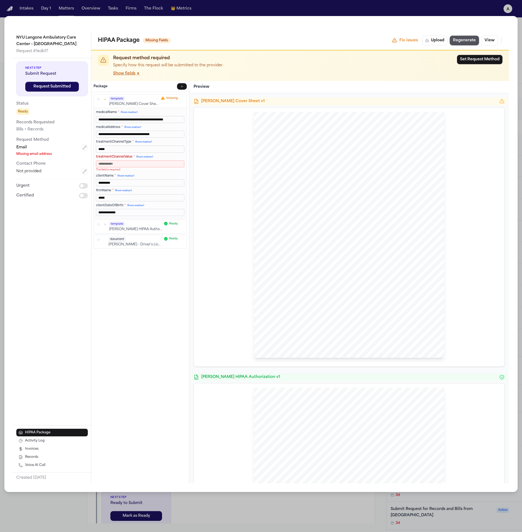
click at [106, 100] on icon "button" at bounding box center [105, 99] width 4 height 4
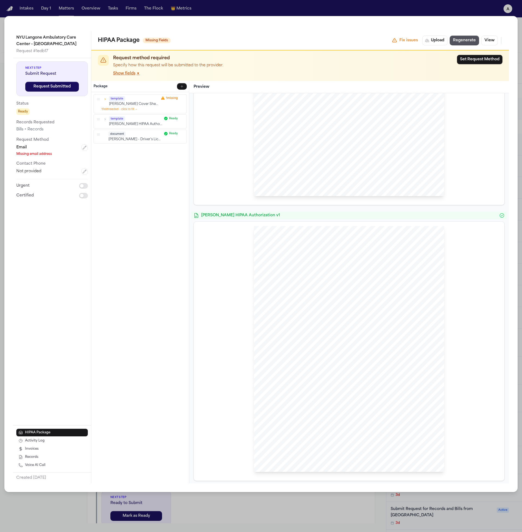
scroll to position [317, 0]
click at [183, 88] on button "button" at bounding box center [182, 86] width 10 height 7
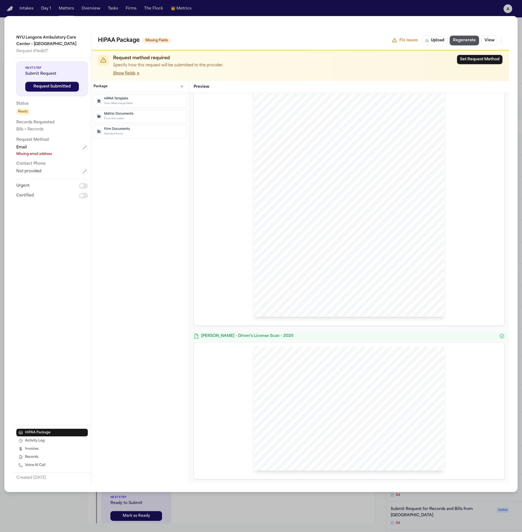
click at [143, 100] on p "HIPAA Template" at bounding box center [144, 99] width 80 height 5
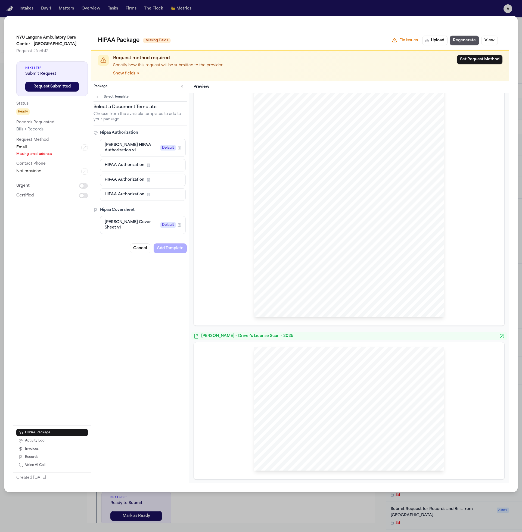
scroll to position [9, 0]
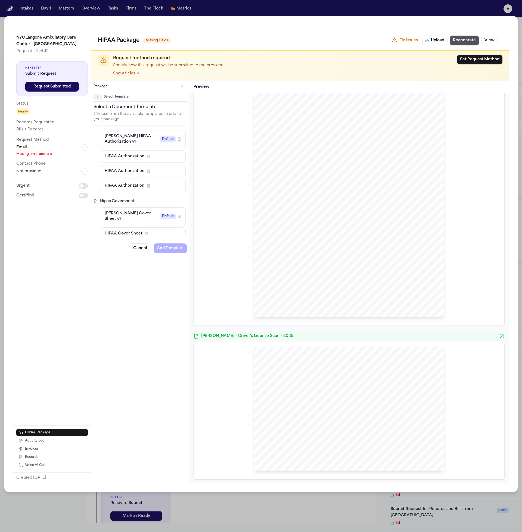
click at [99, 99] on icon "button" at bounding box center [97, 97] width 4 height 4
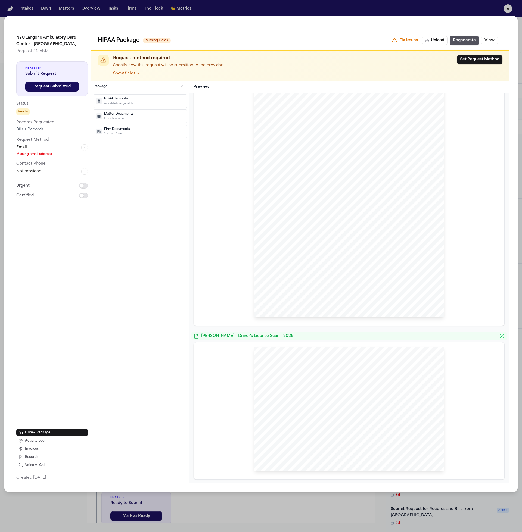
click at [126, 115] on p "Matter Documents" at bounding box center [144, 114] width 80 height 5
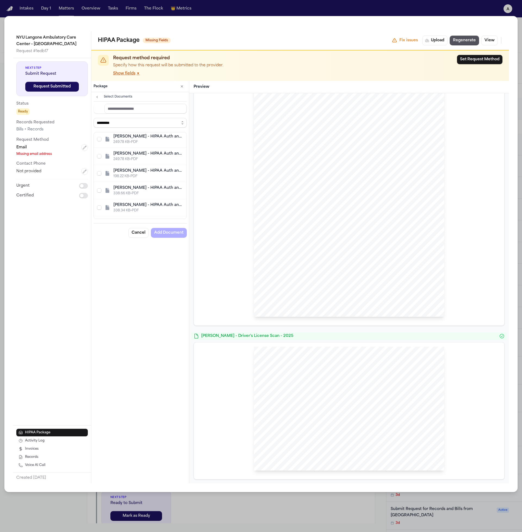
scroll to position [194, 0]
click at [98, 96] on icon "button" at bounding box center [97, 97] width 4 height 4
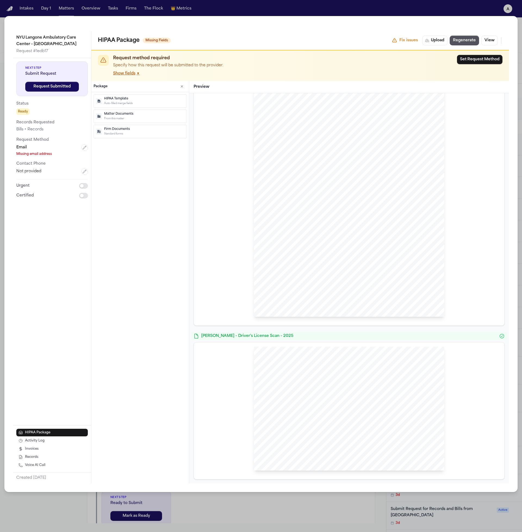
click at [152, 129] on p "Firm Documents" at bounding box center [144, 129] width 80 height 5
click at [129, 111] on p "Document establishing attorney-client relationship" at bounding box center [143, 113] width 82 height 4
click at [139, 160] on div "template Hecht Cover Sheet v1 1 missing 1 field needed - click to fill → templa…" at bounding box center [140, 288] width 98 height 392
click at [178, 87] on button "button" at bounding box center [182, 86] width 10 height 7
click at [137, 112] on p "Matter Documents" at bounding box center [144, 114] width 80 height 5
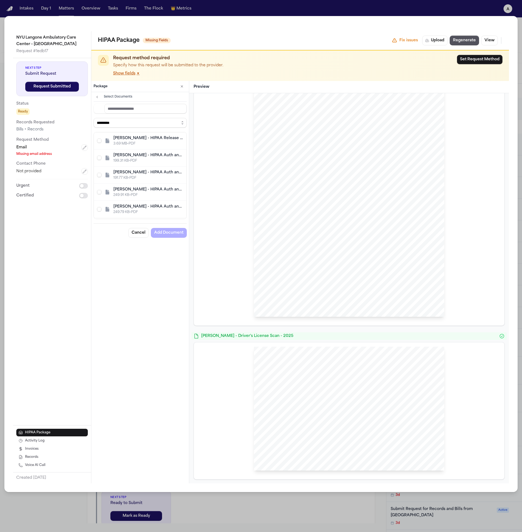
click at [129, 167] on div "L. Rada - HIPAA Auth and MR Request to Community Medical Center - 9.29.25 191.7…" at bounding box center [140, 175] width 93 height 17
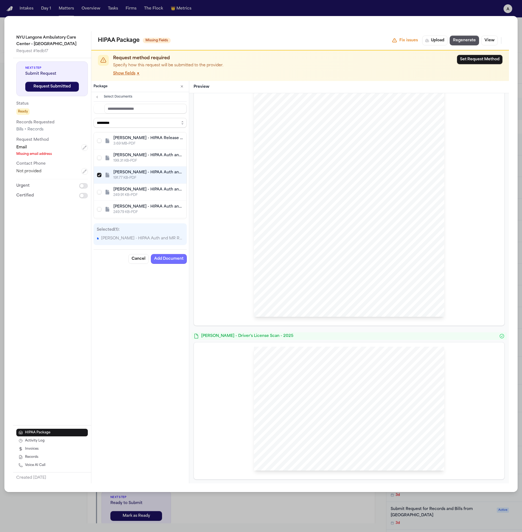
click at [171, 259] on button "Add Document" at bounding box center [169, 259] width 36 height 10
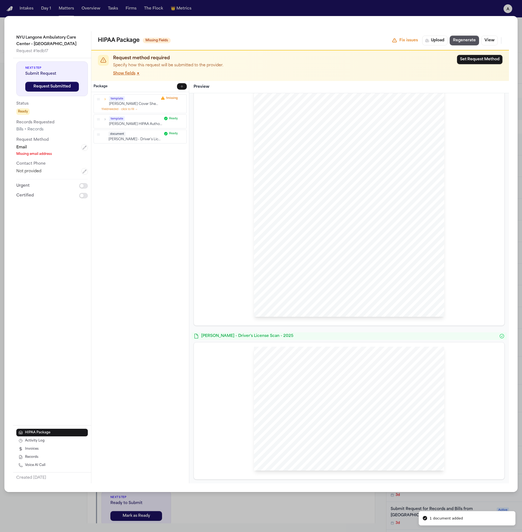
click at [161, 259] on div "template Hecht Cover Sheet v1 1 missing 1 field needed - click to fill → templa…" at bounding box center [140, 288] width 98 height 392
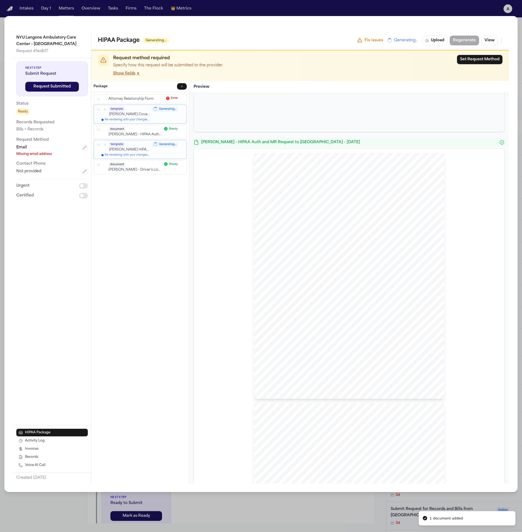
scroll to position [0, 0]
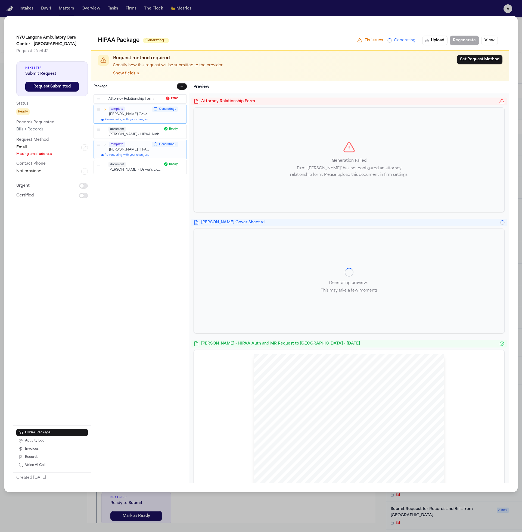
click at [343, 105] on div "Attorney Relationship Form Generation Failed Firm 'Hecht' has not configured an…" at bounding box center [349, 155] width 311 height 115
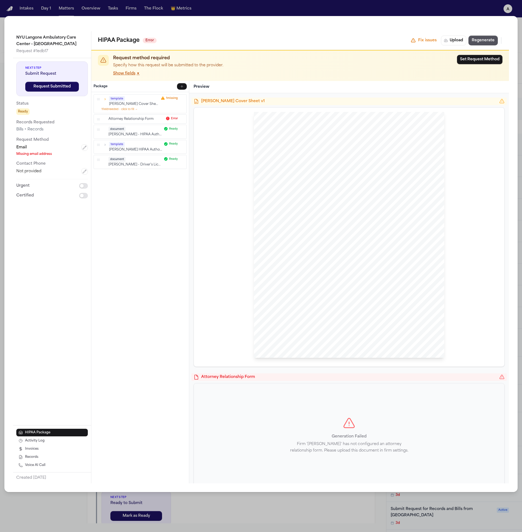
scroll to position [87, 0]
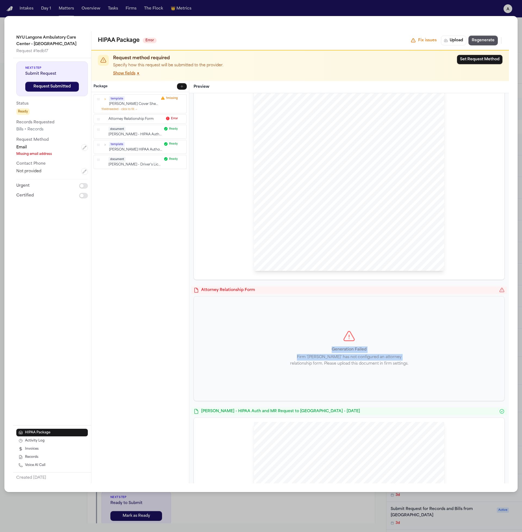
drag, startPoint x: 386, startPoint y: 358, endPoint x: 286, endPoint y: 328, distance: 104.1
click at [286, 328] on div "Generation Failed Firm 'Hecht' has not configured an attorney relationship form…" at bounding box center [349, 349] width 310 height 104
click at [315, 352] on p "Generation Failed" at bounding box center [349, 350] width 122 height 7
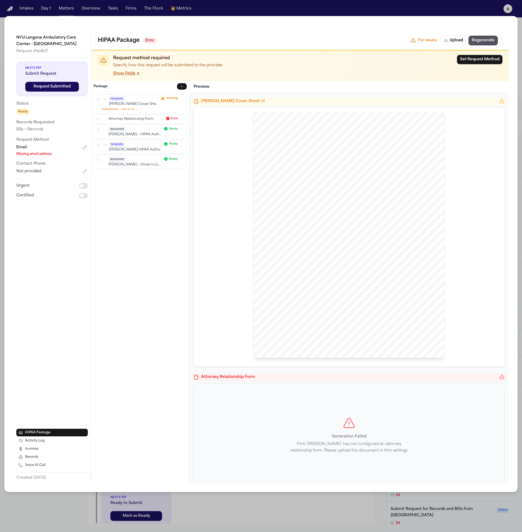
click at [183, 117] on icon "button" at bounding box center [181, 118] width 3 height 3
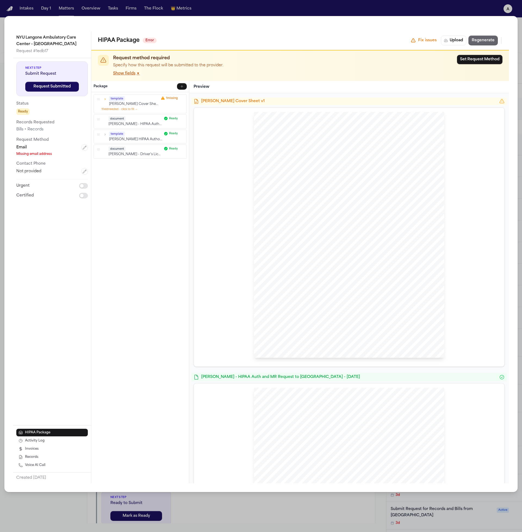
click at [486, 43] on button "Regenerate" at bounding box center [482, 41] width 29 height 10
click at [486, 40] on button "Regenerate" at bounding box center [482, 41] width 29 height 10
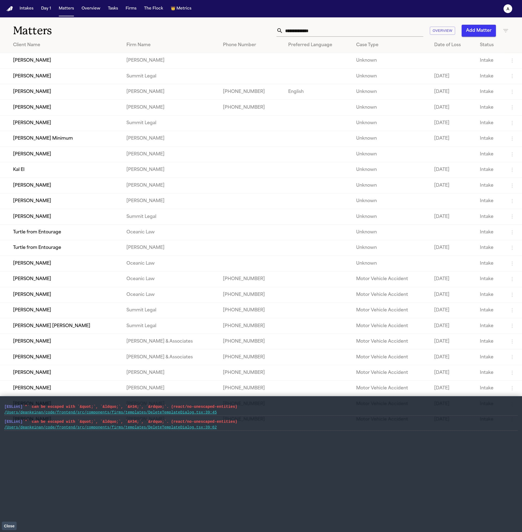
click at [110, 413] on link "/Users/deankeinan/code/frontend/src/components/firms/templates/DeleteTemplateDi…" at bounding box center [110, 412] width 212 height 4
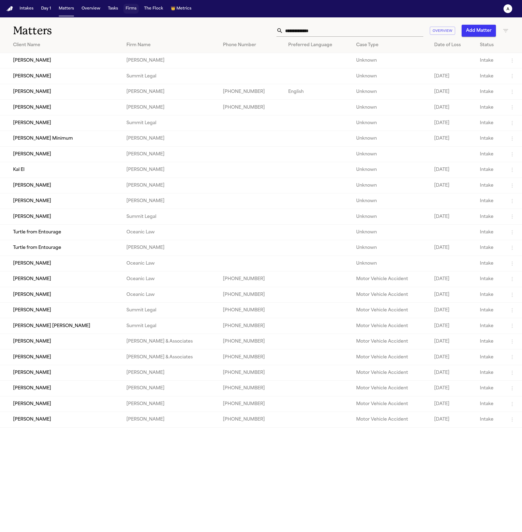
click at [131, 10] on button "Firms" at bounding box center [130, 9] width 15 height 10
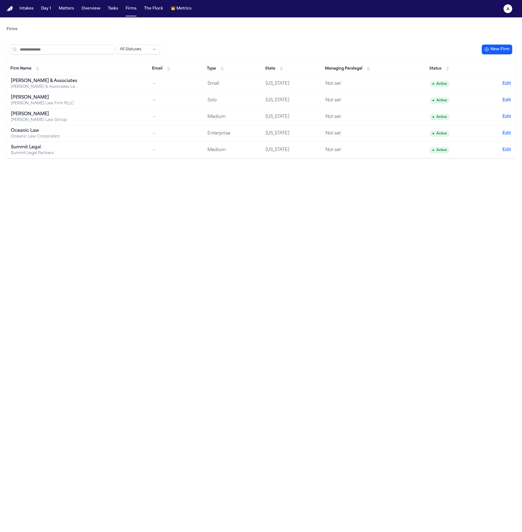
click at [62, 98] on div "[PERSON_NAME]" at bounding box center [45, 97] width 68 height 7
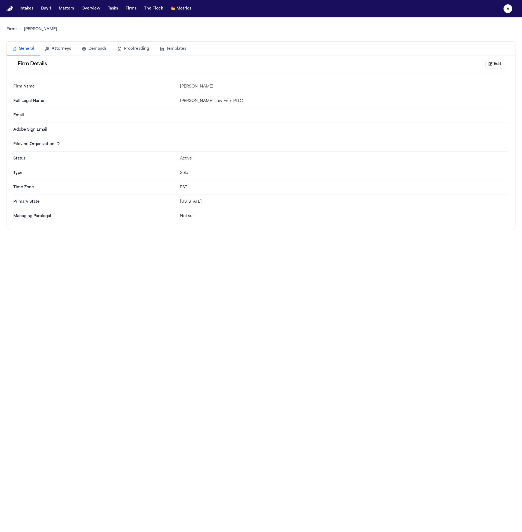
click at [168, 51] on button "Templates" at bounding box center [172, 49] width 37 height 12
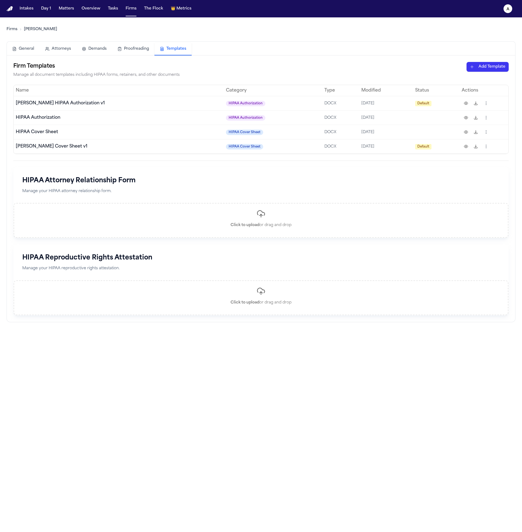
click at [480, 74] on div "Firm Templates Manage all document templates including HIPAA forms, retainers, …" at bounding box center [260, 70] width 495 height 16
click at [481, 69] on html "Intakes Day 1 Matters Overview Tasks Firms The Flock 👑 Metrics a Firms [PERSON_…" at bounding box center [261, 266] width 522 height 532
click at [473, 88] on div "HIPAA Authorization" at bounding box center [478, 87] width 58 height 9
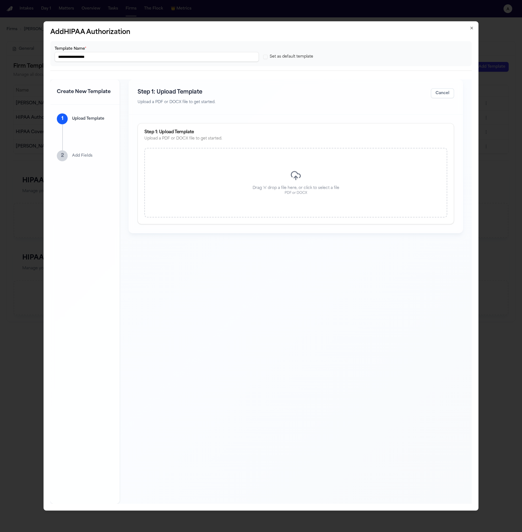
click at [220, 183] on div "Drag 'n' drop a file here, or click to select a file PDF or DOCX" at bounding box center [295, 183] width 303 height 70
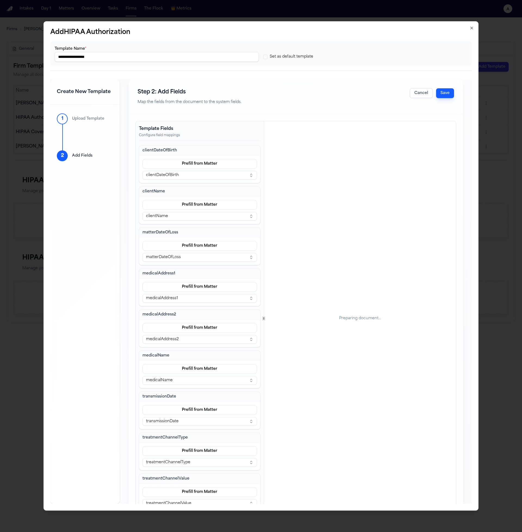
click at [442, 94] on button "Save" at bounding box center [445, 93] width 18 height 10
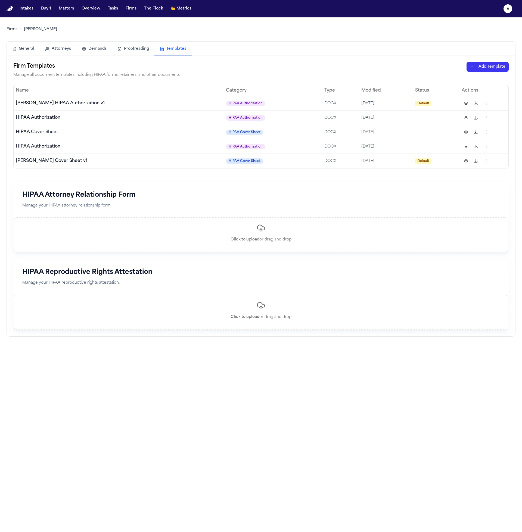
click at [491, 68] on html "Intakes Day 1 Matters Overview Tasks Firms The Flock 👑 Metrics a Firms Hecht Ge…" at bounding box center [261, 266] width 522 height 532
click at [487, 96] on div "Retainer Agreement" at bounding box center [478, 96] width 58 height 9
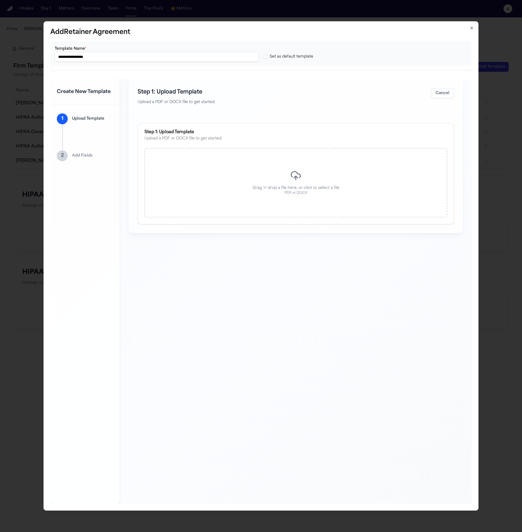
click at [313, 170] on div "Drag 'n' drop a file here, or click to select a file PDF or DOCX" at bounding box center [295, 183] width 303 height 70
click at [319, 135] on div "Template Fields Configure field mappings Preparing document..." at bounding box center [296, 135] width 320 height 29
click at [237, 138] on div "Template Fields Configure field mappings" at bounding box center [216, 133] width 154 height 15
click at [264, 141] on div at bounding box center [264, 135] width 0 height 29
click at [220, 143] on div "Template Fields Configure field mappings" at bounding box center [200, 135] width 128 height 29
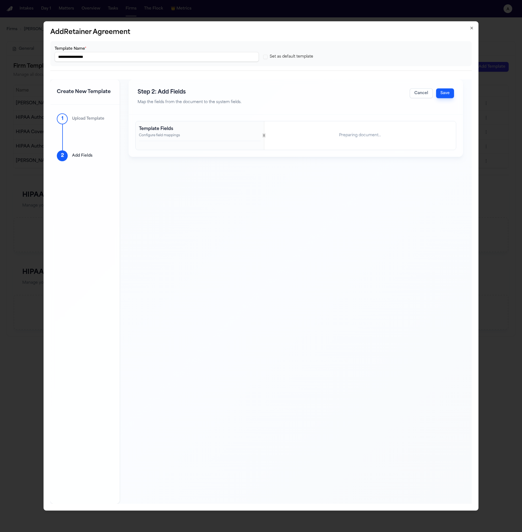
click at [226, 128] on h2 "Template Fields" at bounding box center [200, 129] width 122 height 7
click at [415, 89] on button "Cancel" at bounding box center [421, 93] width 23 height 10
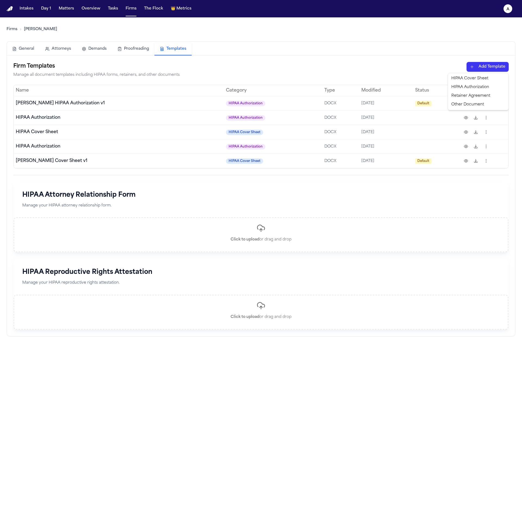
click at [480, 67] on html "Intakes Day 1 Matters Overview Tasks Firms The Flock 👑 Metrics a Firms Hecht Ge…" at bounding box center [261, 266] width 522 height 532
click at [480, 79] on div "HIPAA Cover Sheet" at bounding box center [478, 78] width 58 height 9
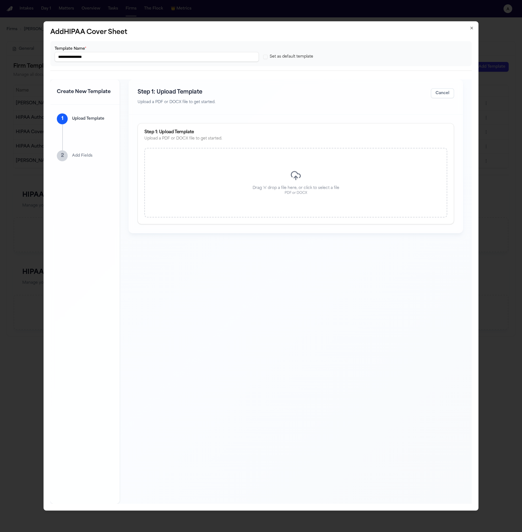
click at [279, 180] on div "Drag 'n' drop a file here, or click to select a file PDF or DOCX" at bounding box center [295, 183] width 303 height 70
click at [264, 139] on div at bounding box center [264, 135] width 0 height 29
click at [424, 90] on button "Cancel" at bounding box center [421, 93] width 23 height 10
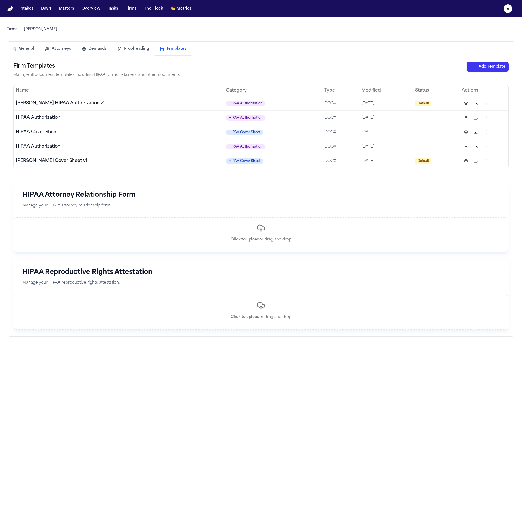
click at [493, 67] on html "Intakes Day 1 Matters Overview Tasks Firms The Flock 👑 Metrics a Firms Hecht Ge…" at bounding box center [261, 266] width 522 height 532
click at [477, 88] on div "HIPAA Authorization" at bounding box center [478, 87] width 58 height 9
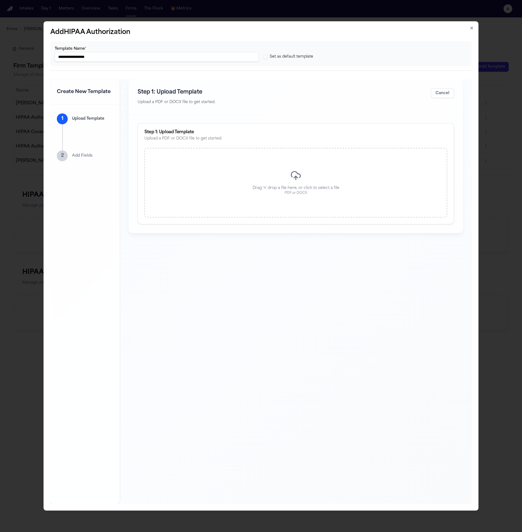
click at [310, 180] on div "Drag 'n' drop a file here, or click to select a file PDF or DOCX" at bounding box center [295, 183] width 303 height 70
click at [350, 217] on div "D ANG L AW G ROUP , PLLC A TTORNEYS AND C OUNSELORS A T L AW 11442 - A N. Inter…" at bounding box center [360, 250] width 192 height 248
click at [196, 148] on div "Template Fields Configure field mappings" at bounding box center [200, 250] width 128 height 258
click at [319, 137] on div "D ANG L AW G ROUP , PLLC A TTORNEYS AND C OUNSELORS A T L AW 11442 - A N. Inter…" at bounding box center [360, 250] width 192 height 248
click at [425, 95] on button "Cancel" at bounding box center [421, 93] width 23 height 10
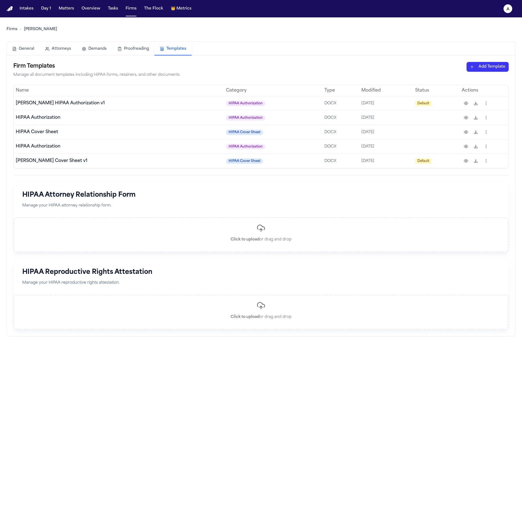
click at [483, 65] on html "Intakes Day 1 Matters Overview Tasks Firms The Flock 👑 Metrics a Firms Hecht Ge…" at bounding box center [261, 266] width 522 height 532
click at [475, 87] on div "HIPAA Authorization" at bounding box center [478, 87] width 58 height 9
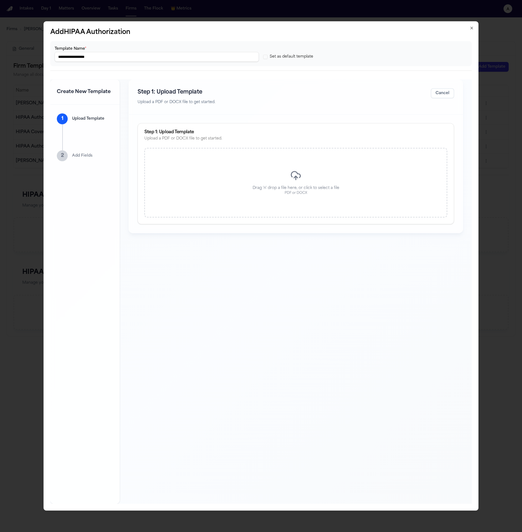
click at [291, 172] on icon at bounding box center [295, 175] width 11 height 11
click at [424, 93] on button "Cancel" at bounding box center [421, 93] width 23 height 10
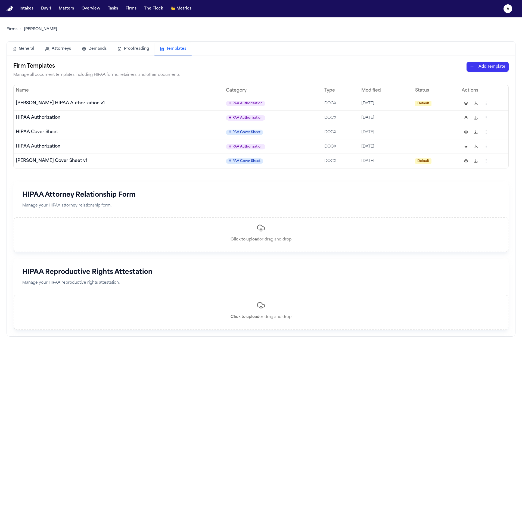
click at [477, 68] on html "Intakes Day 1 Matters Overview Tasks Firms The Flock 👑 Metrics a Firms Hecht Ge…" at bounding box center [261, 266] width 522 height 532
click at [475, 86] on div "HIPAA Authorization" at bounding box center [478, 87] width 58 height 9
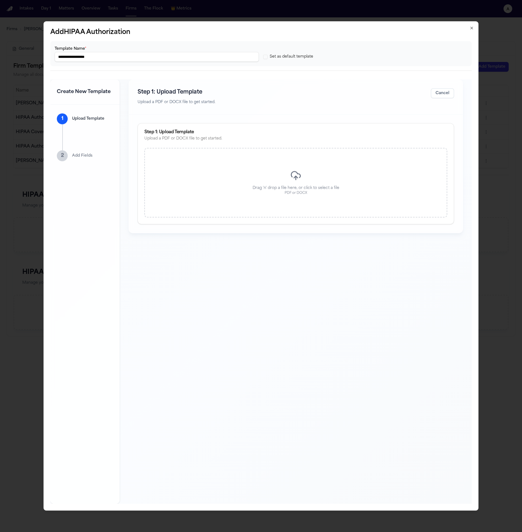
click at [296, 174] on icon at bounding box center [295, 175] width 11 height 11
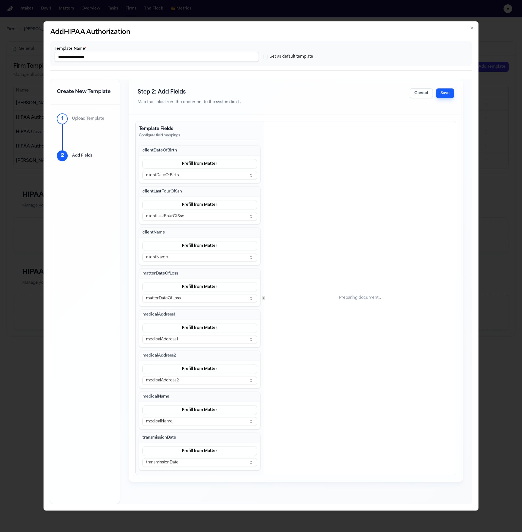
click at [446, 95] on button "Save" at bounding box center [445, 93] width 18 height 10
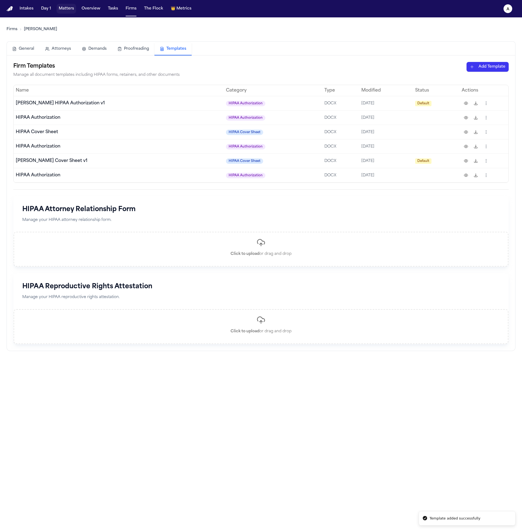
click at [70, 9] on button "Matters" at bounding box center [67, 9] width 20 height 10
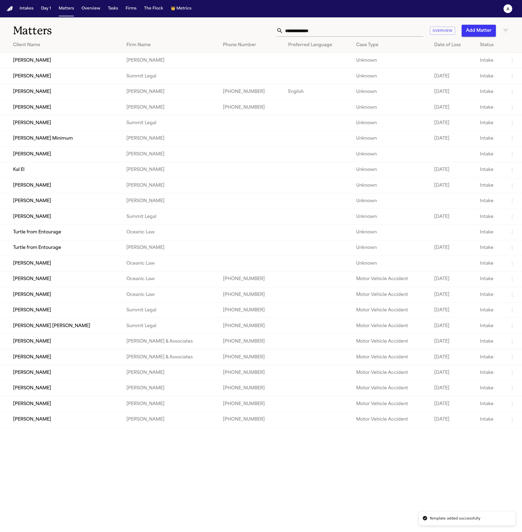
click at [48, 209] on td "[PERSON_NAME]" at bounding box center [61, 200] width 122 height 15
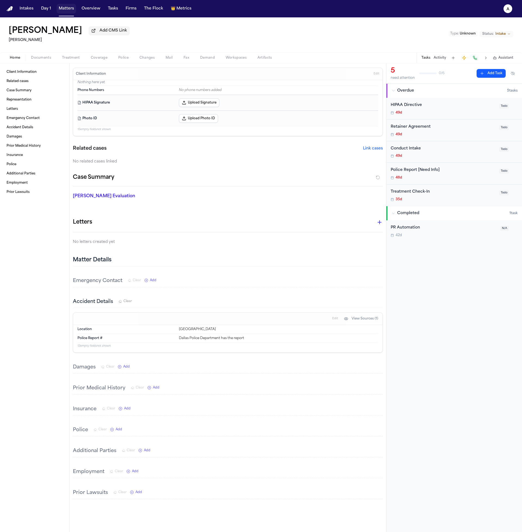
click at [64, 7] on button "Matters" at bounding box center [67, 9] width 20 height 10
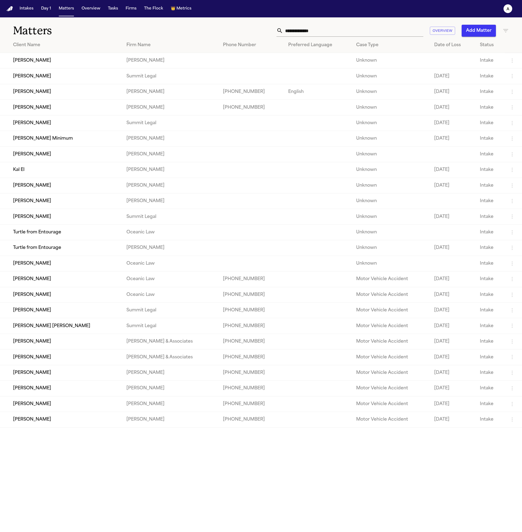
click at [40, 119] on td "[PERSON_NAME]" at bounding box center [61, 122] width 122 height 15
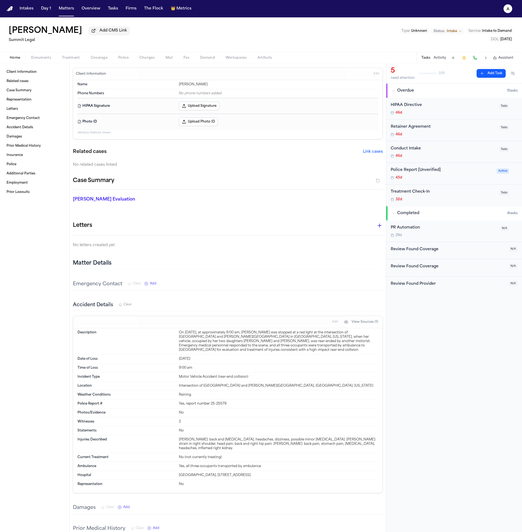
click at [74, 14] on nav "Intakes Day 1 Matters Overview Tasks Firms The Flock 👑 Metrics a" at bounding box center [261, 8] width 522 height 17
click at [72, 14] on nav "Intakes Day 1 Matters Overview Tasks Firms The Flock 👑 Metrics a" at bounding box center [261, 8] width 522 height 17
click at [71, 13] on button "Matters" at bounding box center [67, 9] width 20 height 10
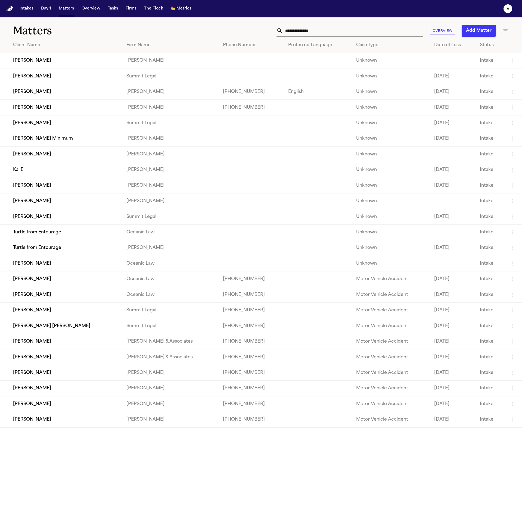
click at [46, 111] on td "[PERSON_NAME]" at bounding box center [61, 107] width 122 height 15
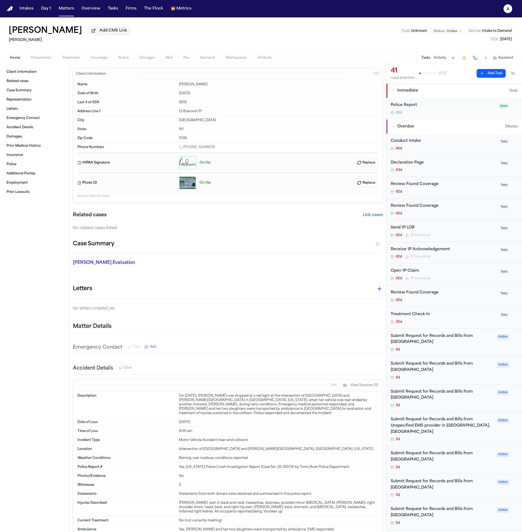
click at [68, 60] on span "Treatment" at bounding box center [71, 58] width 18 height 4
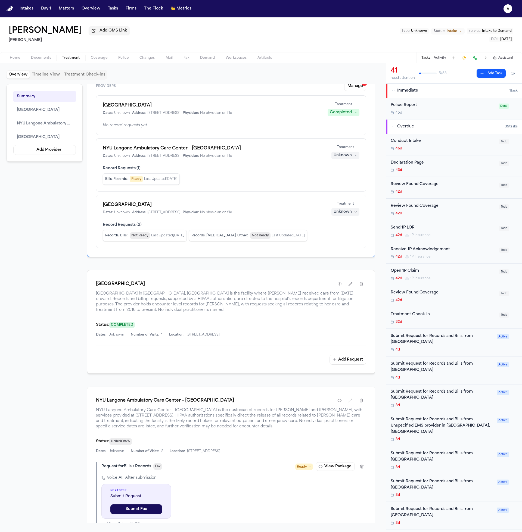
scroll to position [190, 0]
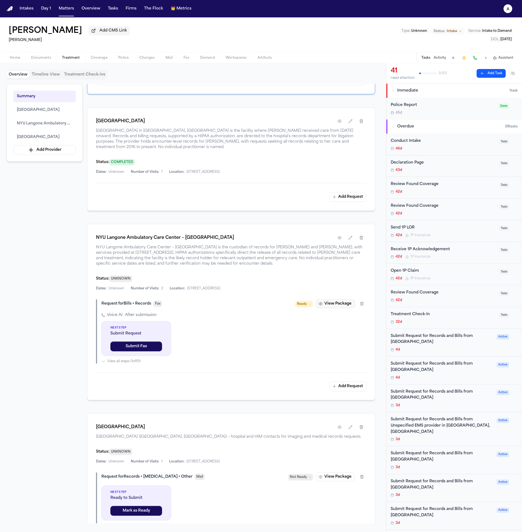
click at [334, 305] on button "View Package" at bounding box center [335, 303] width 39 height 9
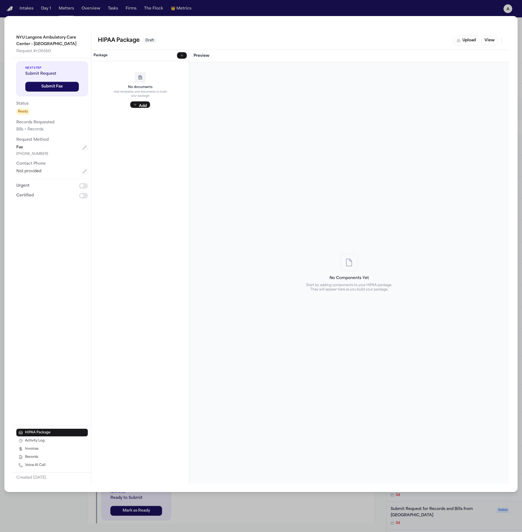
click at [148, 104] on button "Add" at bounding box center [140, 104] width 20 height 7
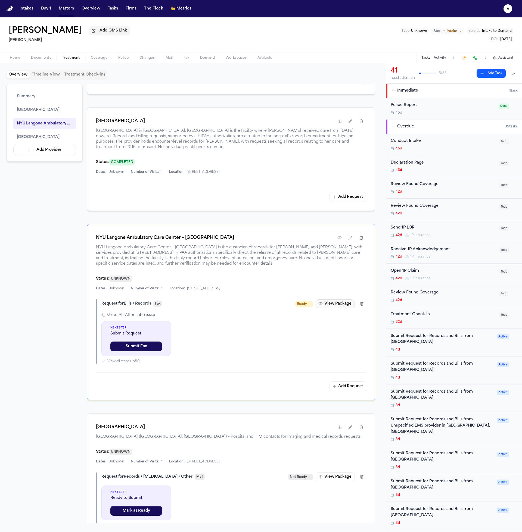
click at [335, 305] on button "View Package" at bounding box center [335, 303] width 39 height 9
click at [348, 386] on button "Add Request" at bounding box center [347, 387] width 37 height 10
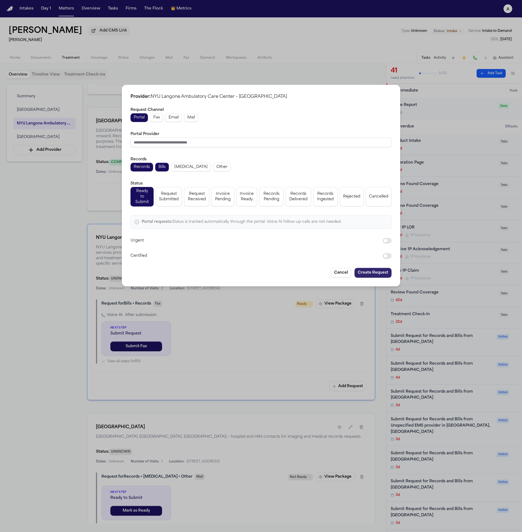
drag, startPoint x: 387, startPoint y: 278, endPoint x: 384, endPoint y: 274, distance: 5.5
click at [387, 278] on div "Provider: NYU Langone Ambulatory Care Center – Cobble Hill Request Channel Port…" at bounding box center [261, 186] width 278 height 202
click at [380, 268] on button "Create Request" at bounding box center [372, 273] width 37 height 10
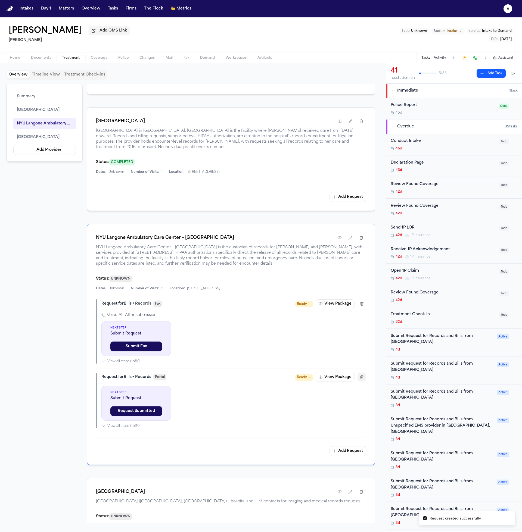
click at [359, 375] on button "button" at bounding box center [361, 377] width 9 height 9
click at [338, 379] on button "View Package" at bounding box center [335, 377] width 39 height 9
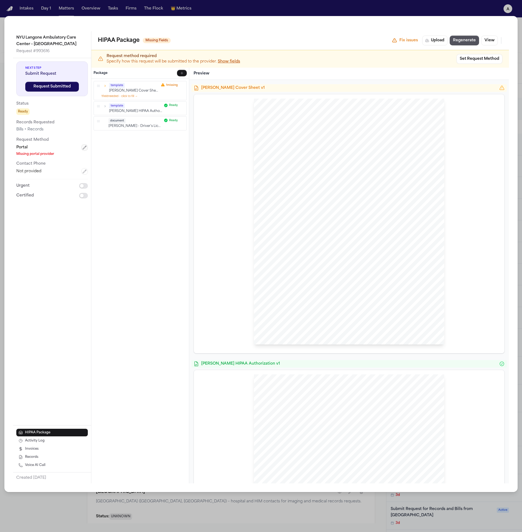
click at [87, 146] on button "button" at bounding box center [84, 147] width 7 height 7
click at [83, 154] on div "Portal Save Cancel" at bounding box center [51, 176] width 71 height 64
click at [83, 151] on html "Intakes Day 1 Matters Overview Tasks Firms The Flock 👑 Metrics a Lisa Rada Add …" at bounding box center [261, 266] width 522 height 532
click at [41, 189] on button "Save" at bounding box center [33, 191] width 35 height 10
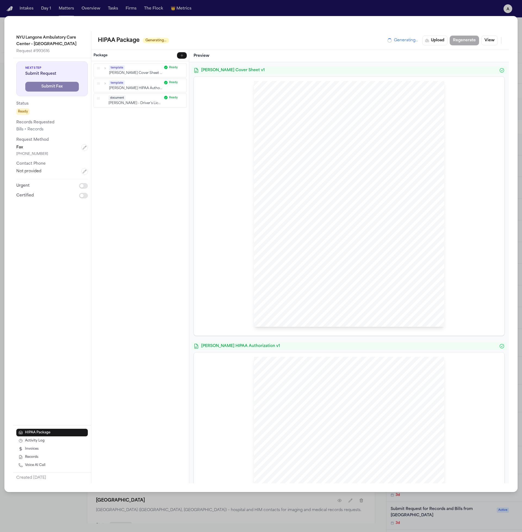
click at [326, 163] on div "Hecht Sent Via FAX: (212) 263 - 8917 NYU Langone Ambulatory Care Center – Cobbl…" at bounding box center [349, 204] width 190 height 246
click at [317, 107] on div "Hecht Sent Via FAX: (212) 263 - 8917 NYU Langone Ambulatory Care Center – Cobbl…" at bounding box center [349, 204] width 190 height 246
click at [314, 128] on span "70 Atlantic Avenue, Brooklyn, NY 11201" at bounding box center [296, 130] width 35 height 4
drag, startPoint x: 344, startPoint y: 244, endPoint x: 324, endPoint y: 123, distance: 121.9
click at [324, 123] on div "Hecht Sent Via FAX: (212) 263 - 8917 NYU Langone Ambulatory Care Center – Cobbl…" at bounding box center [349, 204] width 190 height 246
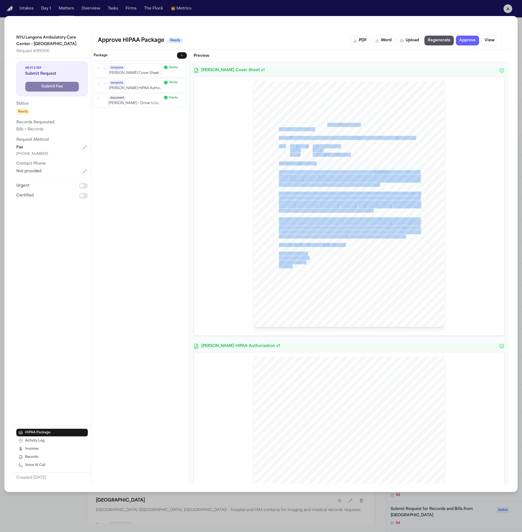
click at [349, 142] on div "Hecht Sent Via FAX: (212) 263 - 8917 NYU Langone Ambulatory Care Center – Cobbl…" at bounding box center [349, 204] width 190 height 246
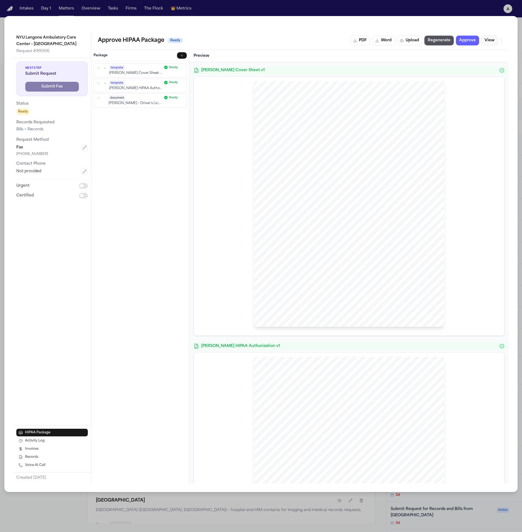
click at [492, 40] on button "View" at bounding box center [489, 41] width 17 height 10
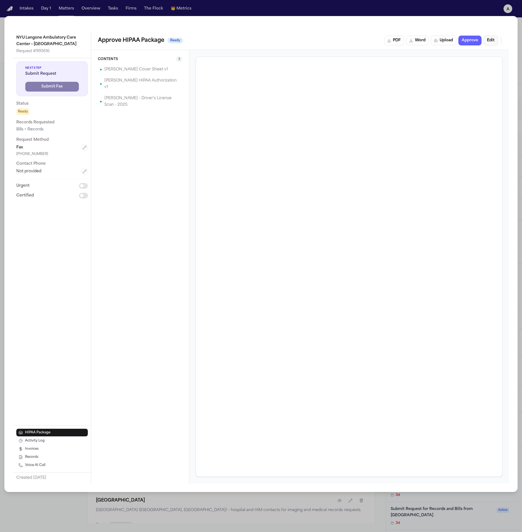
click at [488, 39] on button "Edit" at bounding box center [490, 41] width 14 height 10
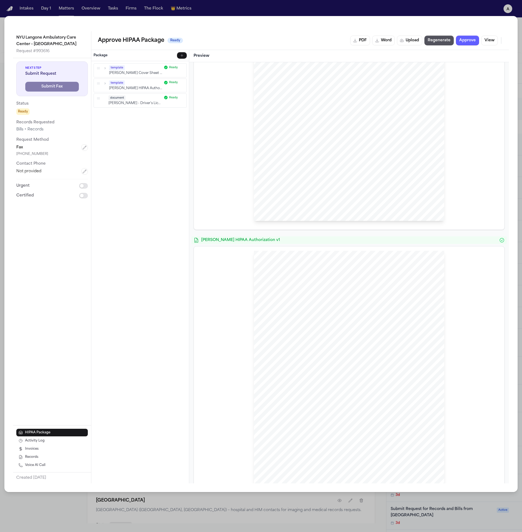
scroll to position [269, 0]
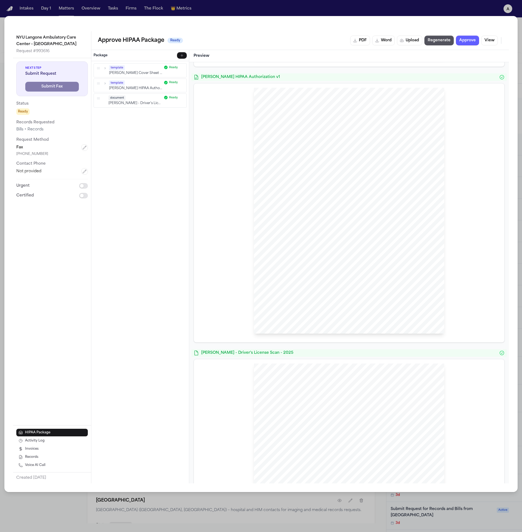
click at [302, 505] on div "NYU Langone Ambulatory Care Center – Cobble Hill Request # 993616 Next Step Sub…" at bounding box center [261, 266] width 522 height 532
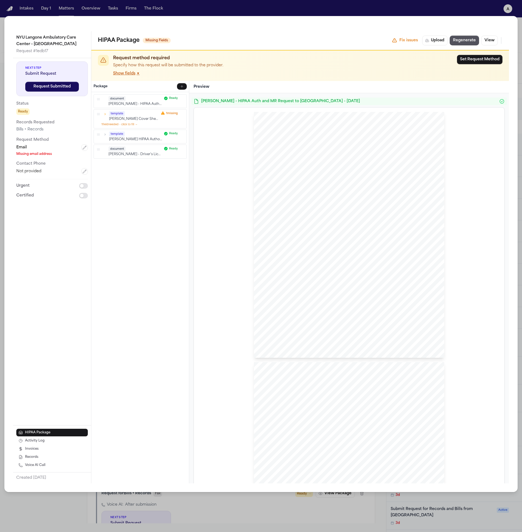
click at [132, 13] on div "NYU Langone Ambulatory Care Center – Cobble Hill Request # 1edb17 Next Step Sub…" at bounding box center [261, 266] width 522 height 532
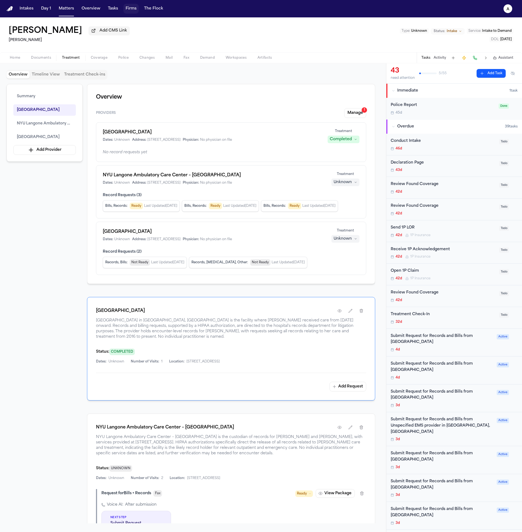
click at [133, 10] on button "Firms" at bounding box center [130, 9] width 15 height 10
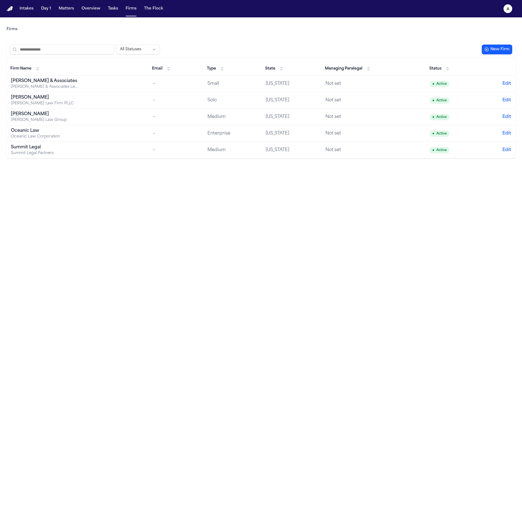
click at [98, 96] on td "Hecht Hecht Law Firm PLLC" at bounding box center [78, 100] width 142 height 17
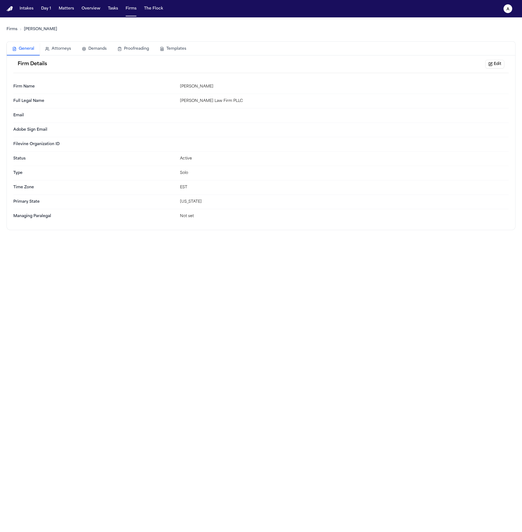
click at [159, 48] on button "Templates" at bounding box center [172, 49] width 37 height 12
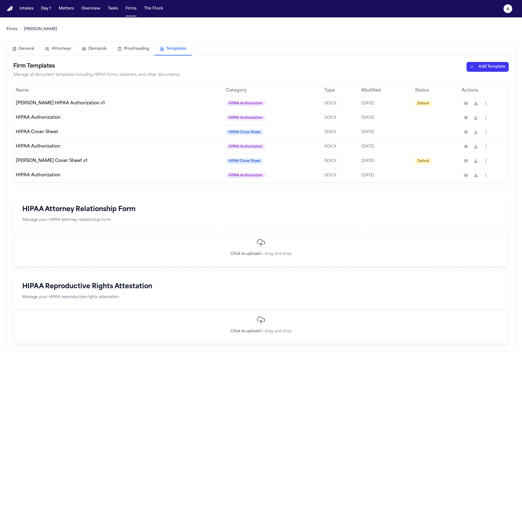
click at [483, 135] on html "Intakes Day 1 Matters Overview Tasks Firms The Flock a Firms Hecht General Atto…" at bounding box center [261, 266] width 522 height 532
click at [461, 162] on div "Rename" at bounding box center [464, 161] width 49 height 9
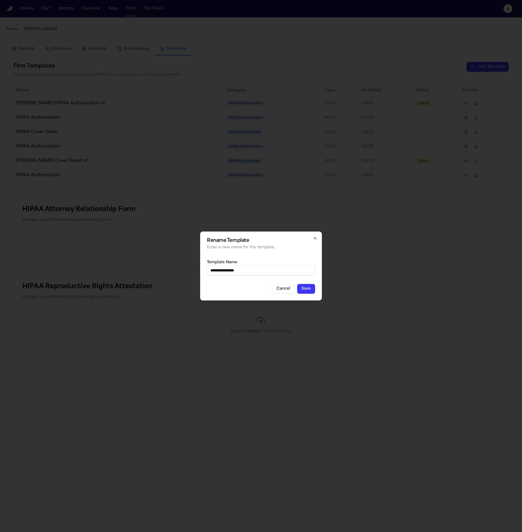
click at [286, 288] on button "Cancel" at bounding box center [283, 289] width 23 height 10
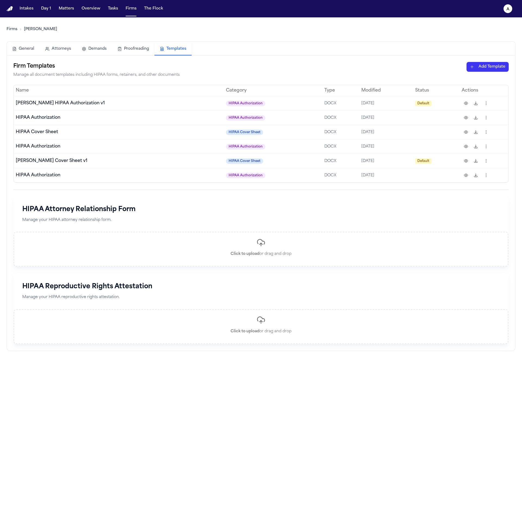
click at [466, 117] on button at bounding box center [465, 117] width 9 height 9
click at [486, 68] on html "Intakes Day 1 Matters Overview Tasks Firms The Flock a Firms Hecht General Atto…" at bounding box center [261, 266] width 522 height 532
click at [477, 89] on div "HIPAA Authorization" at bounding box center [478, 87] width 58 height 9
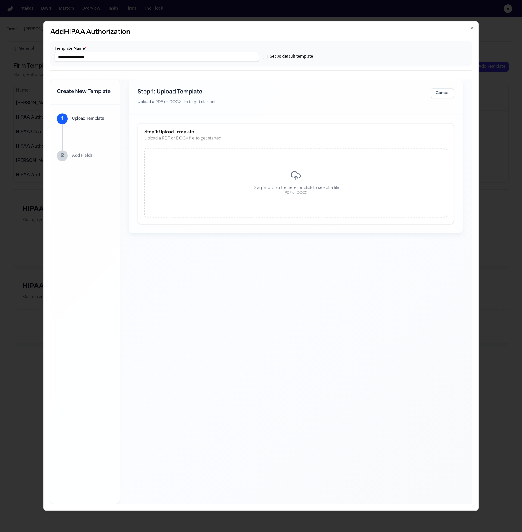
click at [177, 56] on input "**********" at bounding box center [157, 57] width 204 height 10
click at [282, 86] on div "Step 1: Upload Template Upload a PDF or DOCX file to get started. Cancel" at bounding box center [296, 97] width 334 height 35
click at [273, 177] on div "Drag 'n' drop a file here, or click to select a file PDF or DOCX" at bounding box center [295, 183] width 303 height 70
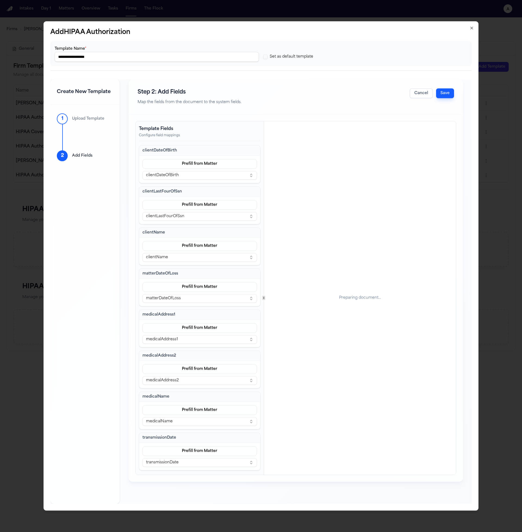
click at [445, 95] on button "Save" at bounding box center [445, 93] width 18 height 10
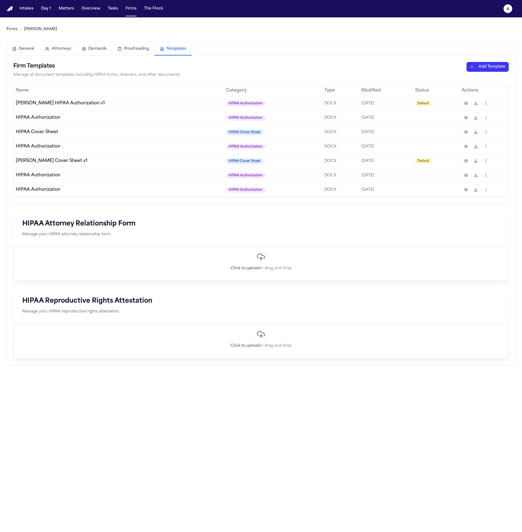
click at [224, 90] on th "Category" at bounding box center [273, 90] width 99 height 11
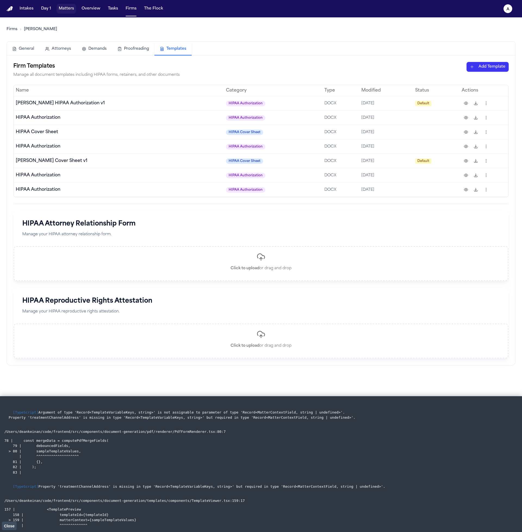
click at [63, 9] on button "Matters" at bounding box center [67, 9] width 20 height 10
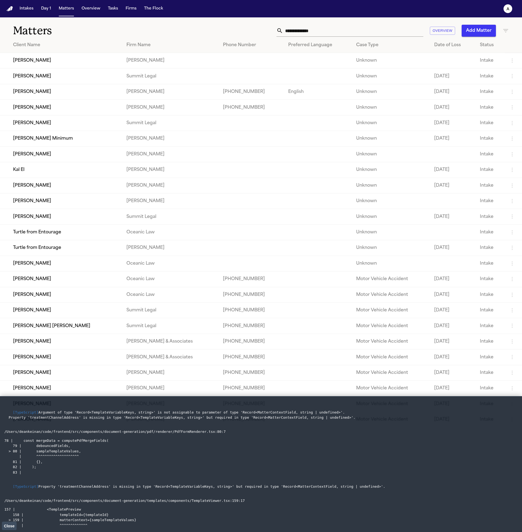
click at [41, 109] on td "[PERSON_NAME]" at bounding box center [61, 107] width 122 height 15
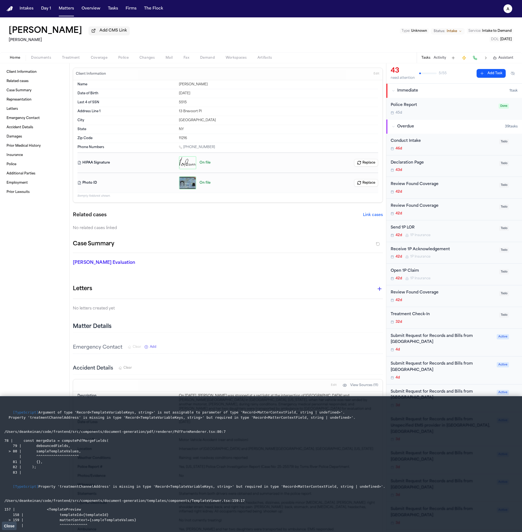
click at [78, 56] on button "Treatment" at bounding box center [71, 58] width 29 height 7
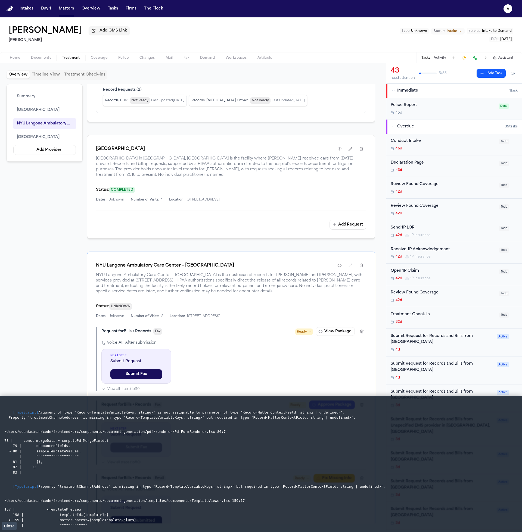
scroll to position [253, 0]
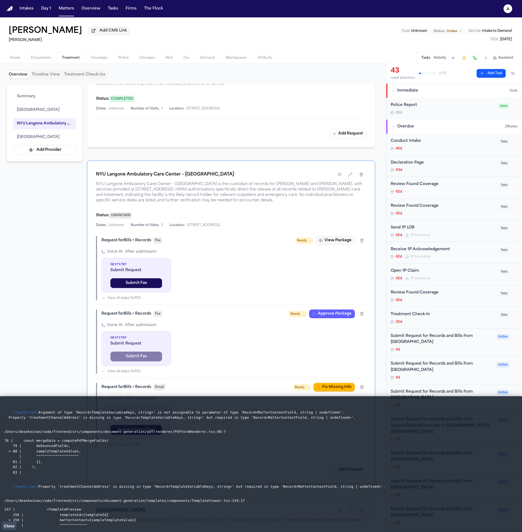
click at [339, 245] on button "View Package" at bounding box center [335, 240] width 39 height 9
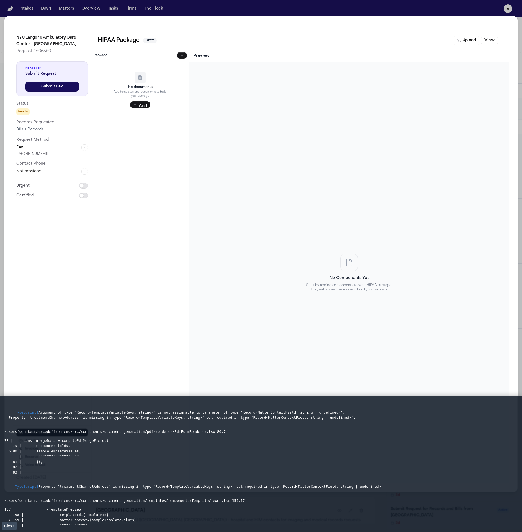
click at [255, 13] on div "NYU Langone Ambulatory Care Center – Cobble Hill Request # c065b0 Next Step Sub…" at bounding box center [261, 266] width 522 height 532
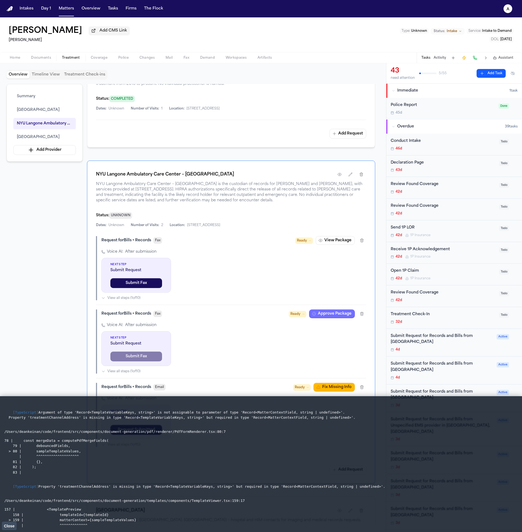
click at [344, 318] on button "Approve Package" at bounding box center [332, 314] width 46 height 9
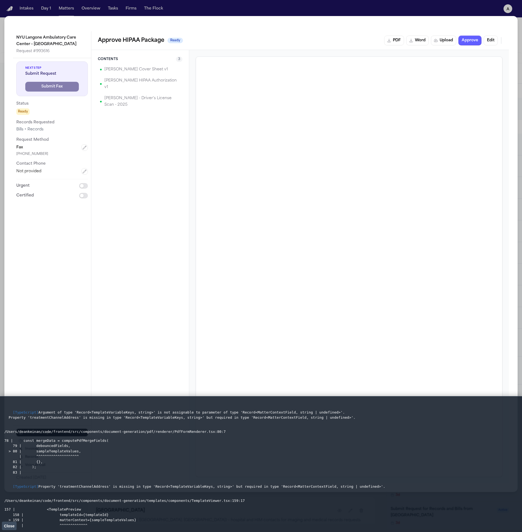
drag, startPoint x: 272, startPoint y: 26, endPoint x: 317, endPoint y: 1, distance: 52.0
click at [277, 22] on div "NYU Langone Ambulatory Care Center – Cobble Hill Request # 993616 Next Step Sub…" at bounding box center [260, 254] width 513 height 476
click at [324, 11] on div "NYU Langone Ambulatory Care Center – Cobble Hill Request # 993616 Next Step Sub…" at bounding box center [261, 266] width 522 height 532
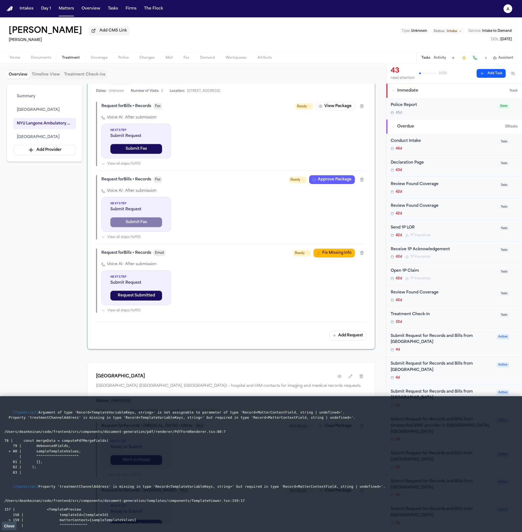
scroll to position [427, 0]
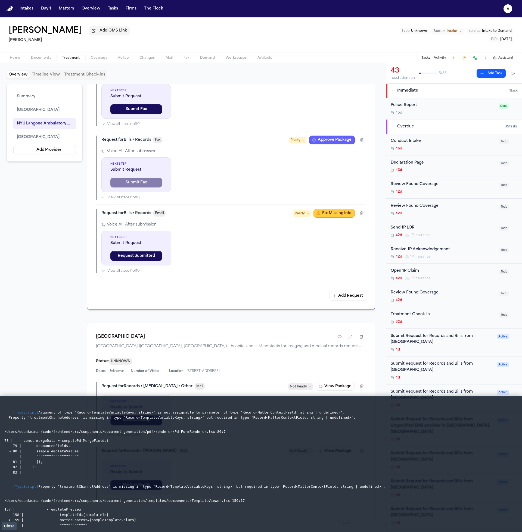
click at [329, 218] on button "Fix Missing Info" at bounding box center [333, 213] width 41 height 9
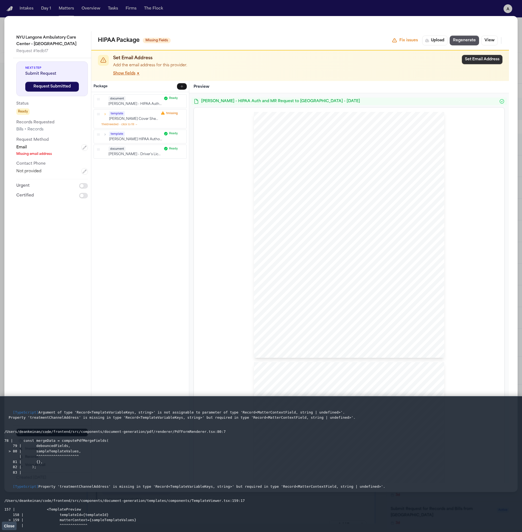
click at [482, 57] on button "Set Email Address" at bounding box center [482, 59] width 40 height 9
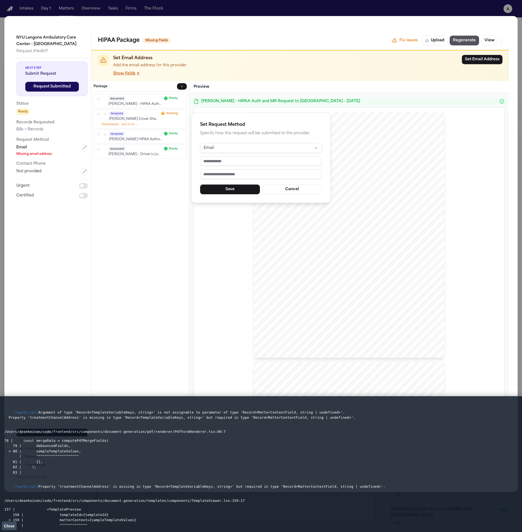
click at [287, 185] on button "Cancel" at bounding box center [292, 190] width 60 height 10
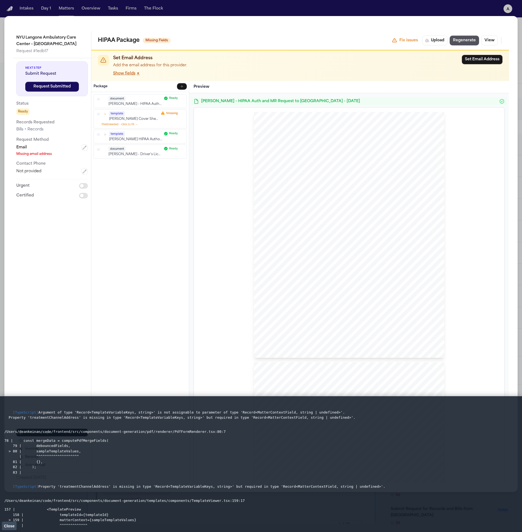
click at [132, 72] on button "Show fields ▼" at bounding box center [126, 73] width 27 height 5
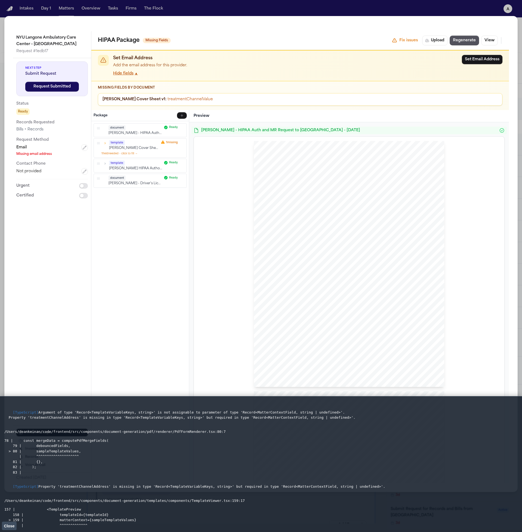
click at [132, 72] on button "Hide fields ▲" at bounding box center [125, 73] width 25 height 5
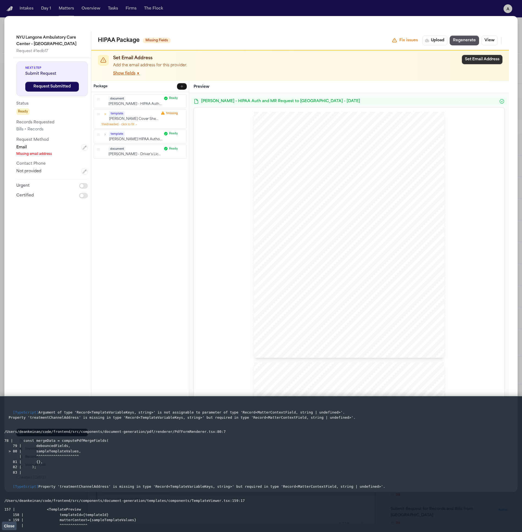
click at [481, 58] on button "Set Email Address" at bounding box center [482, 59] width 40 height 9
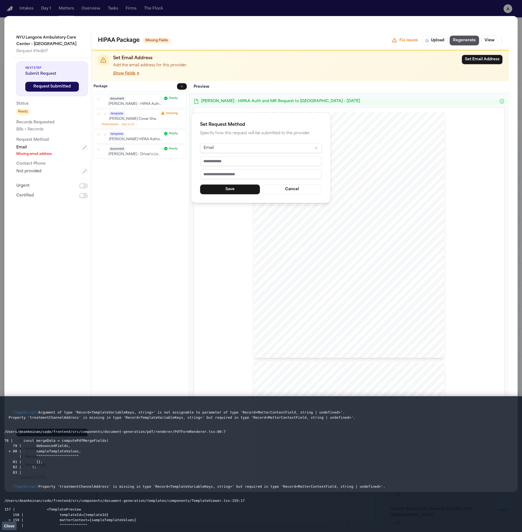
click at [334, 39] on div "Set Request Method Specify how this request will be submitted to the provider. …" at bounding box center [261, 266] width 522 height 532
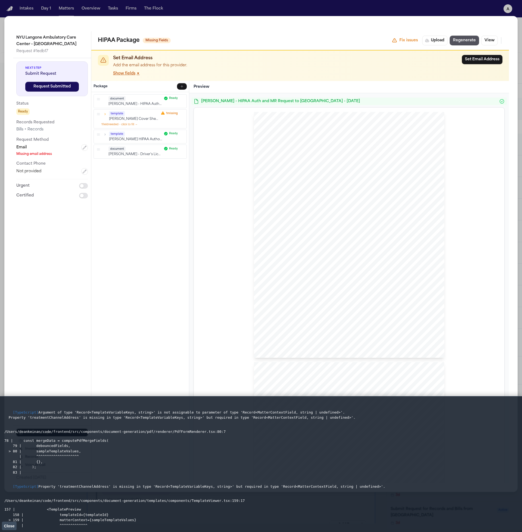
click at [369, 12] on div "NYU Langone Ambulatory Care Center – Cobble Hill Request # 1edb17 Next Step Sub…" at bounding box center [261, 266] width 522 height 532
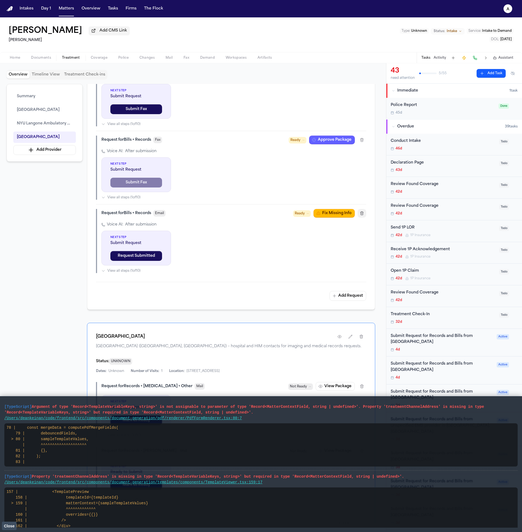
click at [338, 218] on button "Fix Missing Info" at bounding box center [333, 213] width 41 height 9
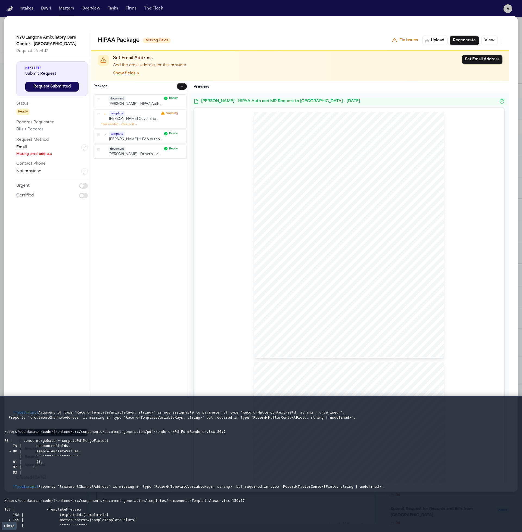
click at [137, 124] on button "1 field needed - click to fill →" at bounding box center [119, 125] width 36 height 4
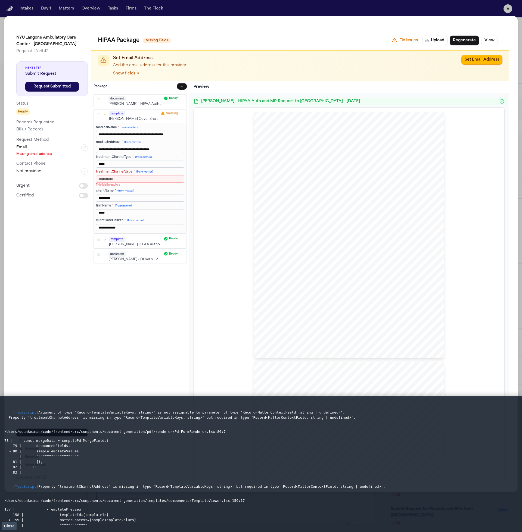
click at [394, 65] on p "Add the email address for this provider." at bounding box center [285, 66] width 344 height 6
click at [104, 113] on icon "button" at bounding box center [105, 115] width 4 height 4
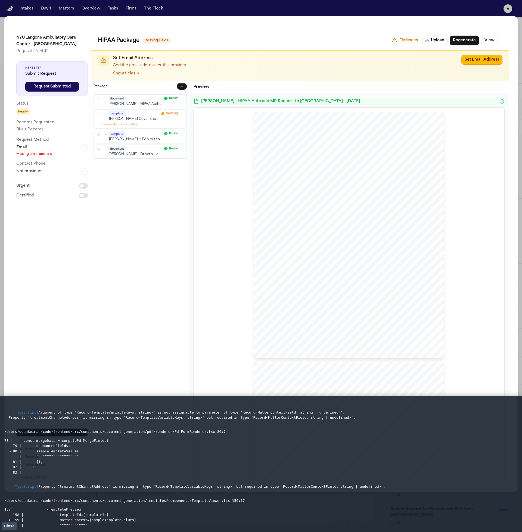
click at [192, 60] on p "Set Email Address" at bounding box center [285, 58] width 344 height 7
click at [177, 68] on p "Add the email address for this provider." at bounding box center [285, 66] width 344 height 6
click at [190, 68] on p "Add the email address for this provider." at bounding box center [285, 66] width 344 height 6
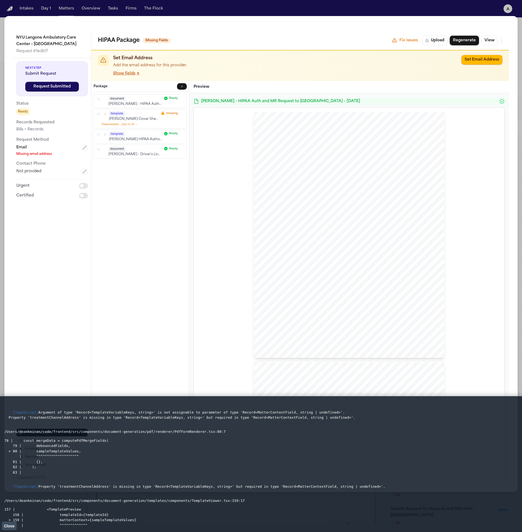
click at [379, 67] on p "Add the email address for this provider." at bounding box center [285, 66] width 344 height 6
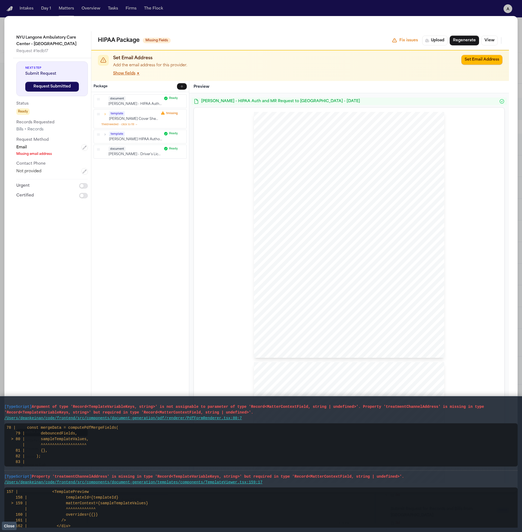
click at [311, 234] on span "Please provide the records via electronic download, on a CD, thumb drive or via…" at bounding box center [349, 234] width 141 height 4
click at [7, 524] on span "Close" at bounding box center [9, 526] width 11 height 4
